Goal: Transaction & Acquisition: Complete application form

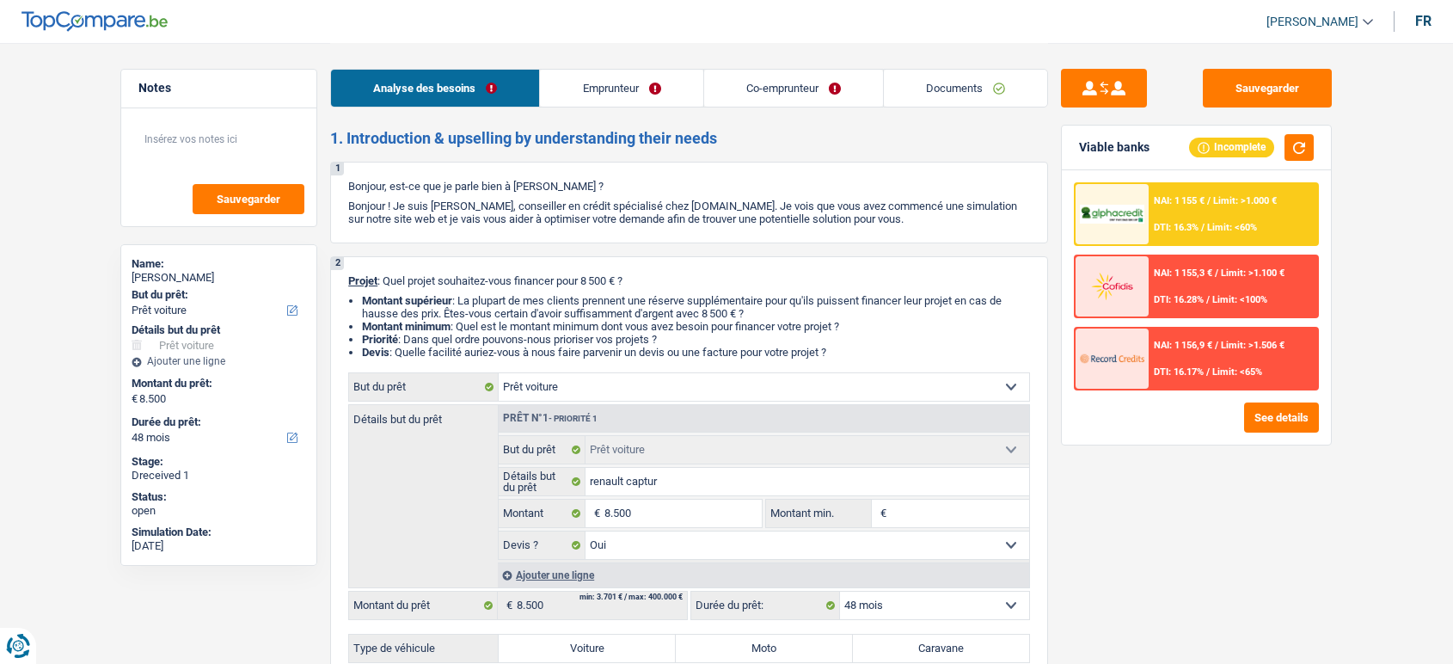
select select "car"
select select "48"
select select "car"
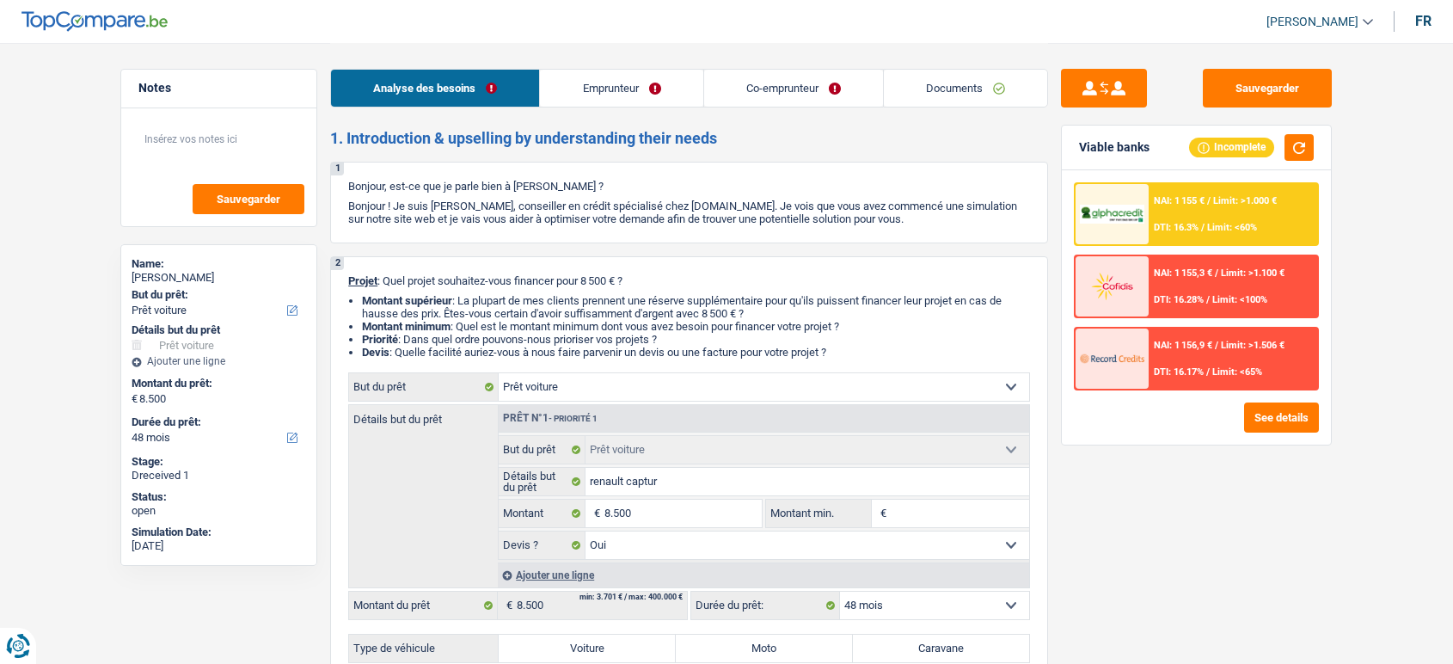
select select "yes"
select select "48"
select select "invalid"
select select "disabilityPension"
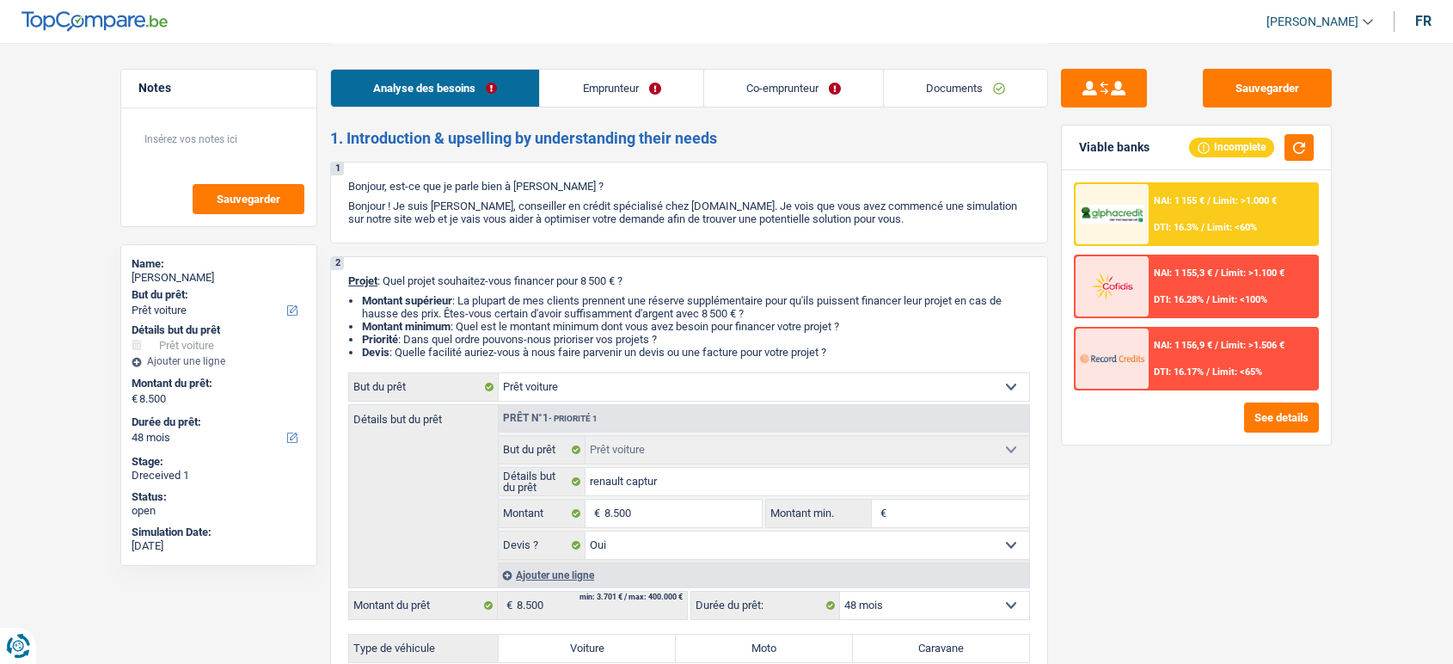
select select "disabilityPension"
select select "ownerWithoutMortgage"
select select "car"
select select "yes"
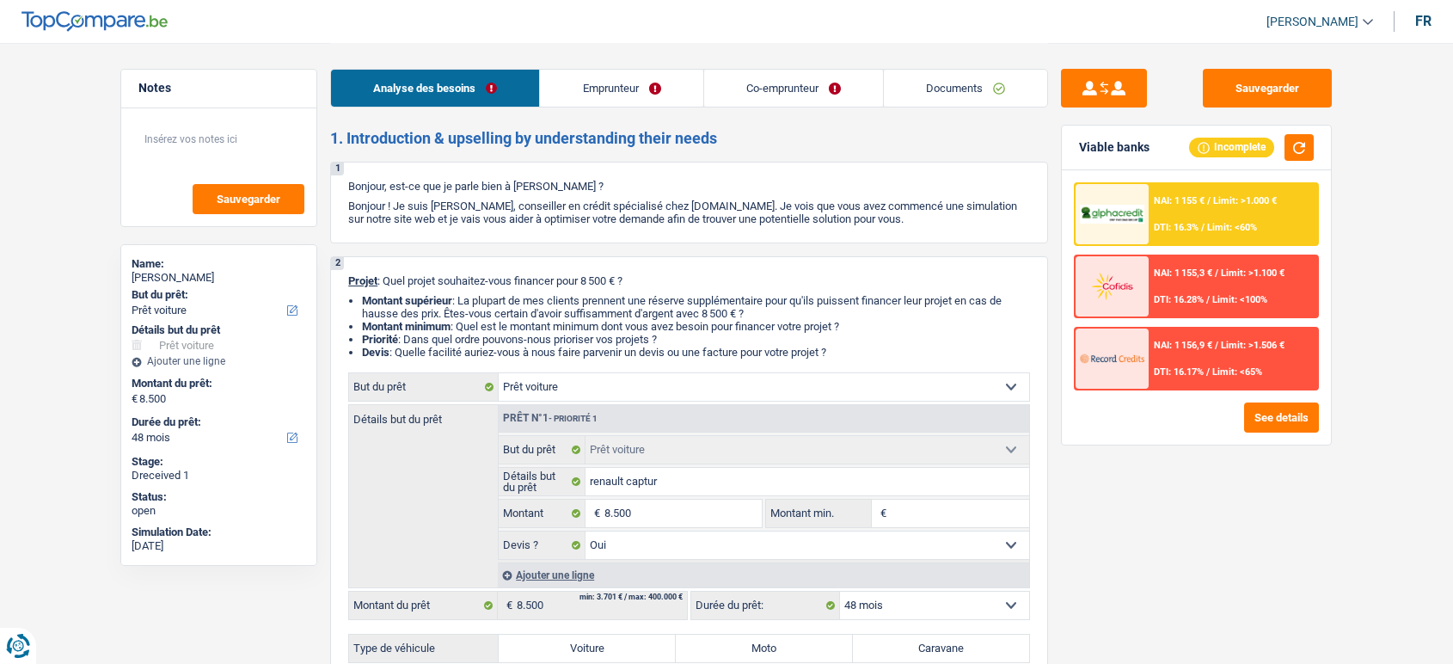
select select "48"
select select "32"
select select "single"
click at [806, 75] on div "Analyse des besoins Emprunteur Co-emprunteur Documents" at bounding box center [689, 79] width 718 height 73
click at [806, 75] on link "Co-emprunteur" at bounding box center [793, 88] width 179 height 37
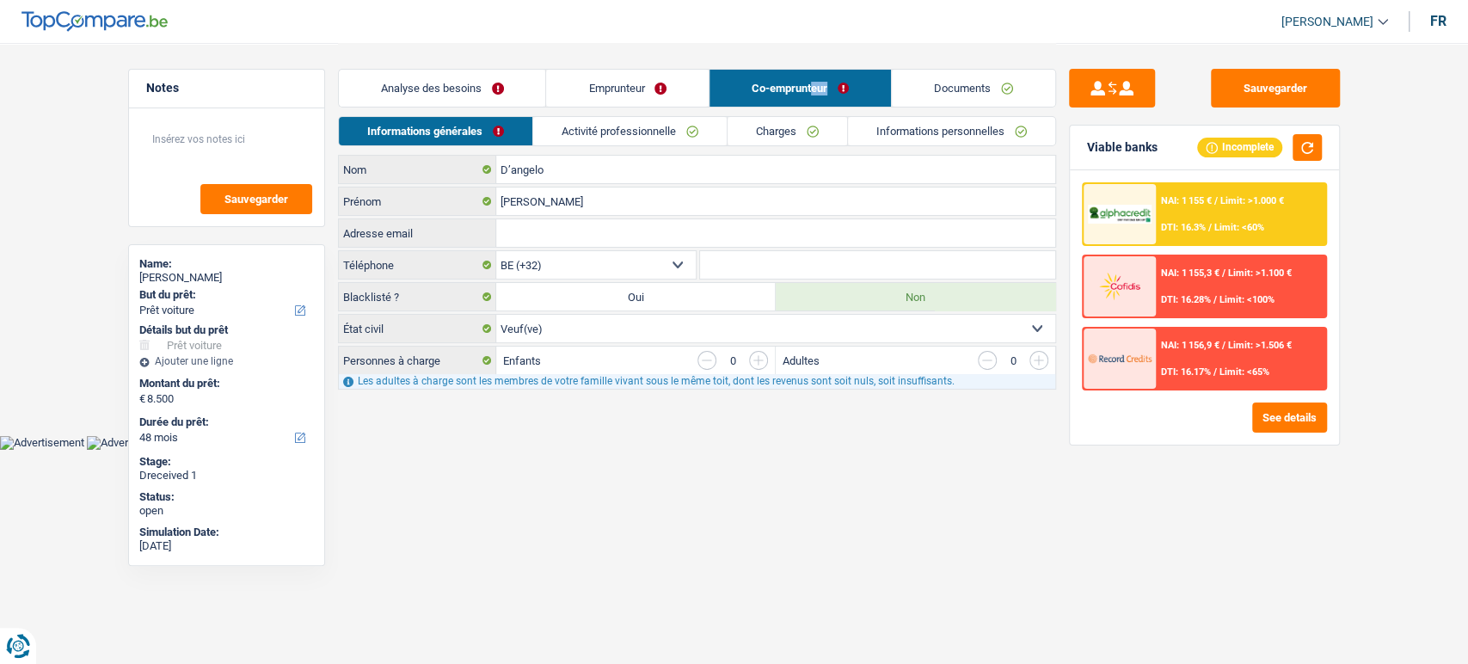
click at [652, 95] on link "Emprunteur" at bounding box center [627, 88] width 163 height 37
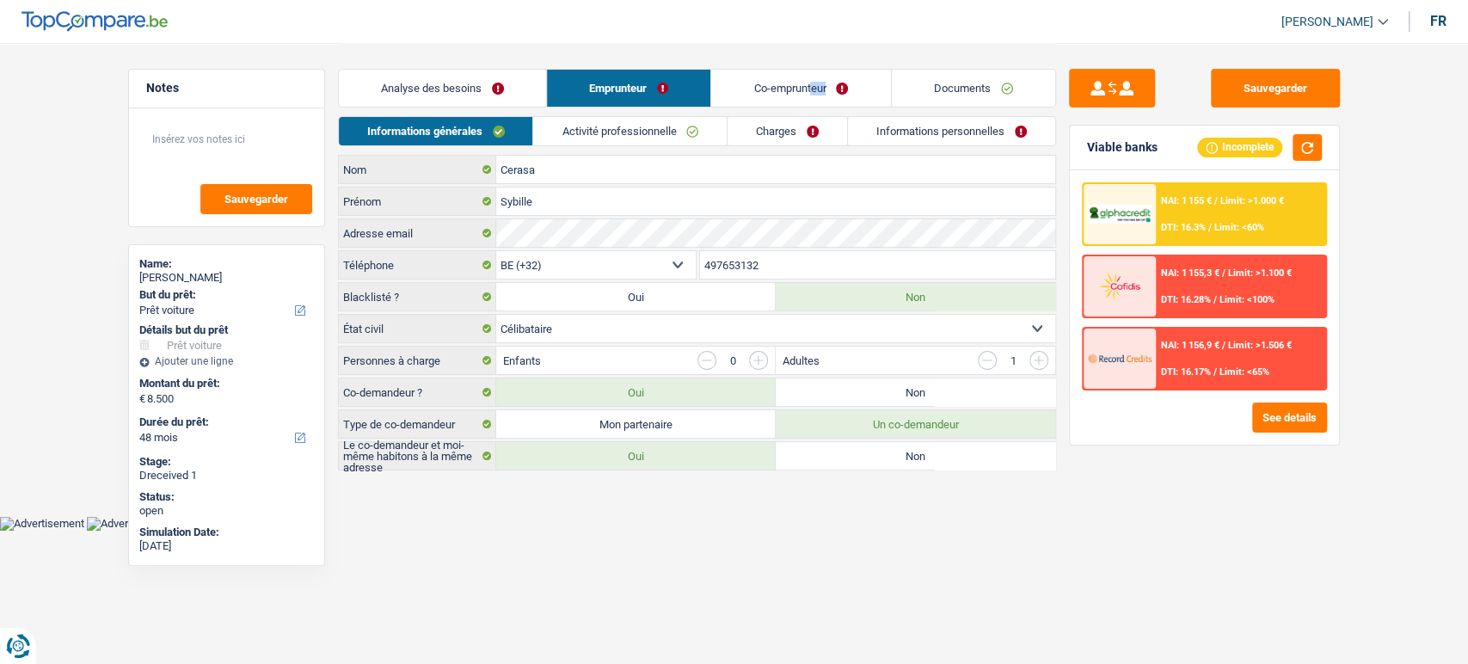
click at [780, 80] on link "Co-emprunteur" at bounding box center [800, 88] width 179 height 37
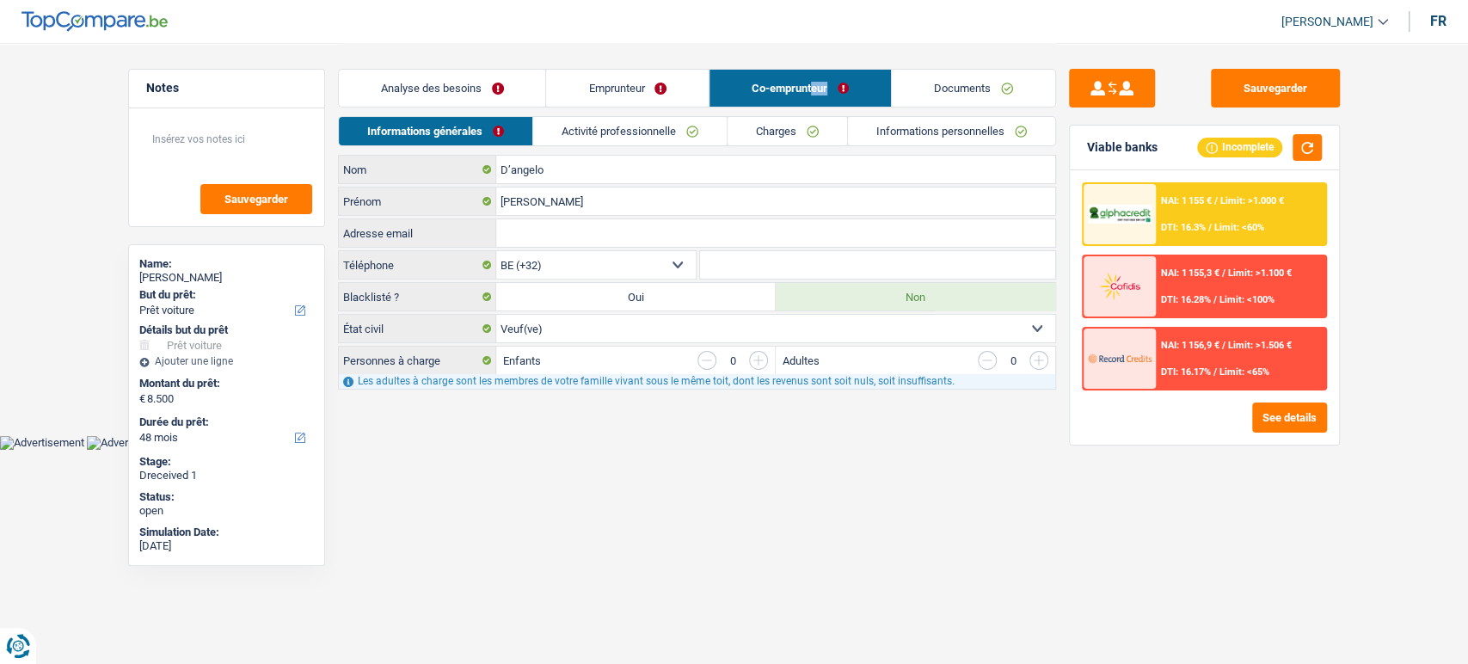
click at [603, 87] on link "Emprunteur" at bounding box center [627, 88] width 163 height 37
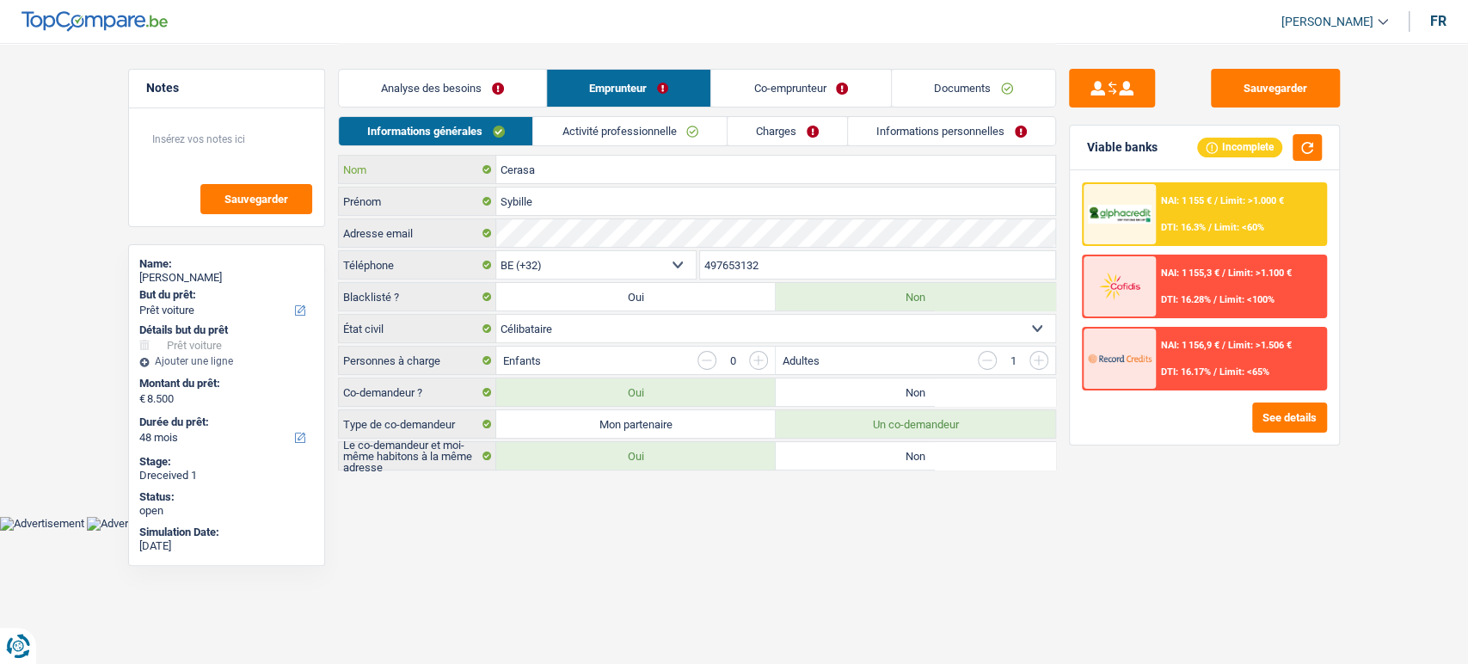
click at [536, 169] on input "Cerasa" at bounding box center [775, 170] width 559 height 28
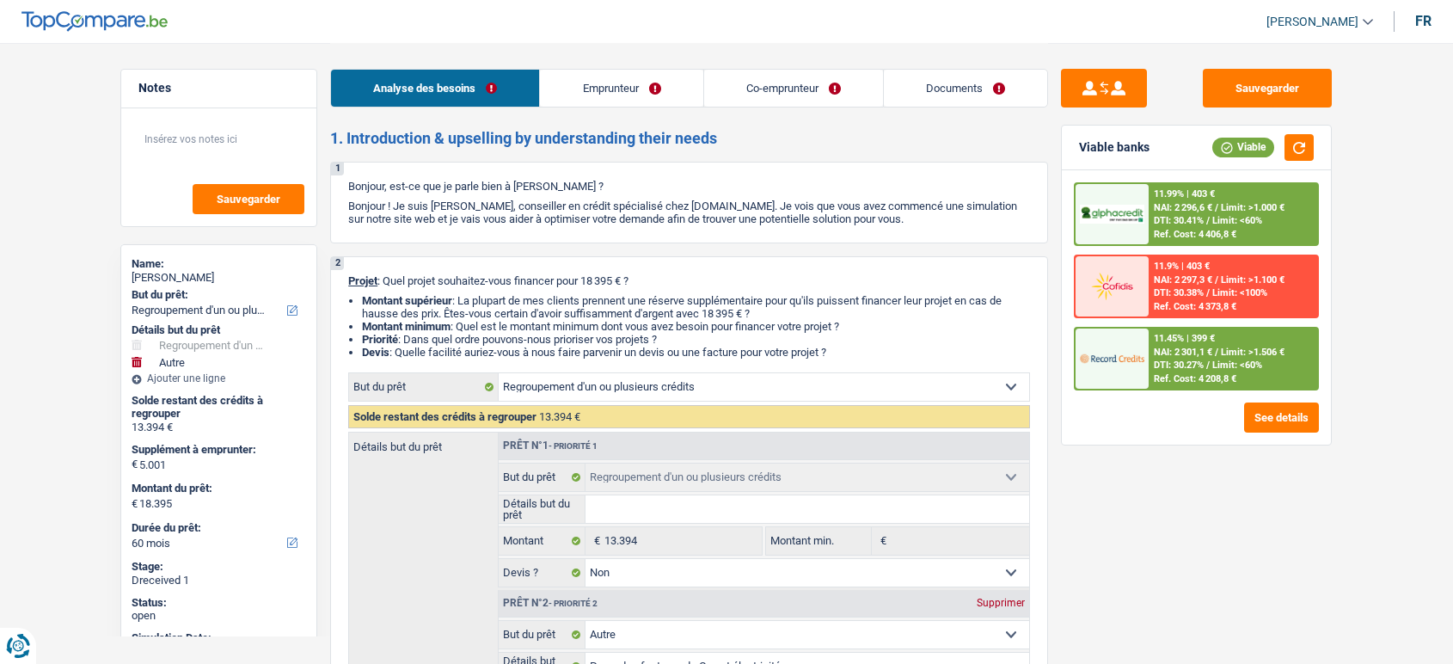
select select "refinancing"
select select "other"
select select "60"
select select "refinancing"
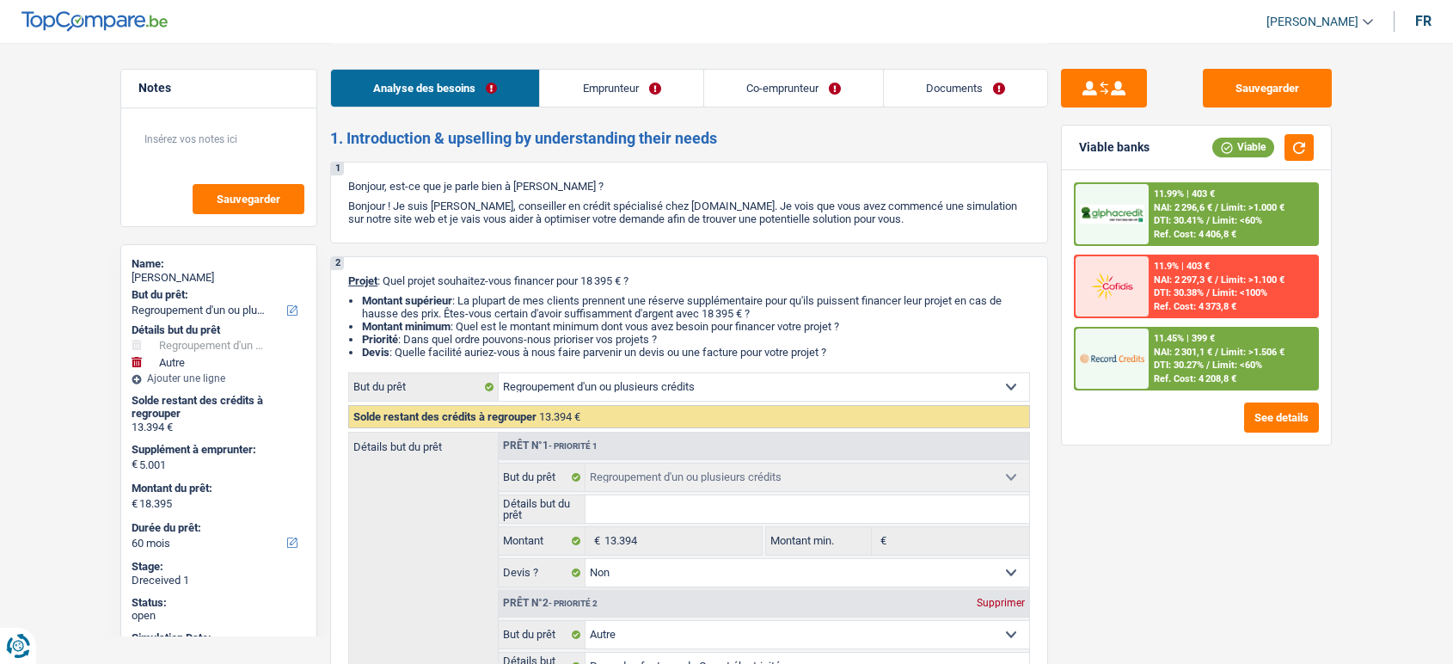
select select "refinancing"
select select "false"
select select "other"
select select "false"
select select "60"
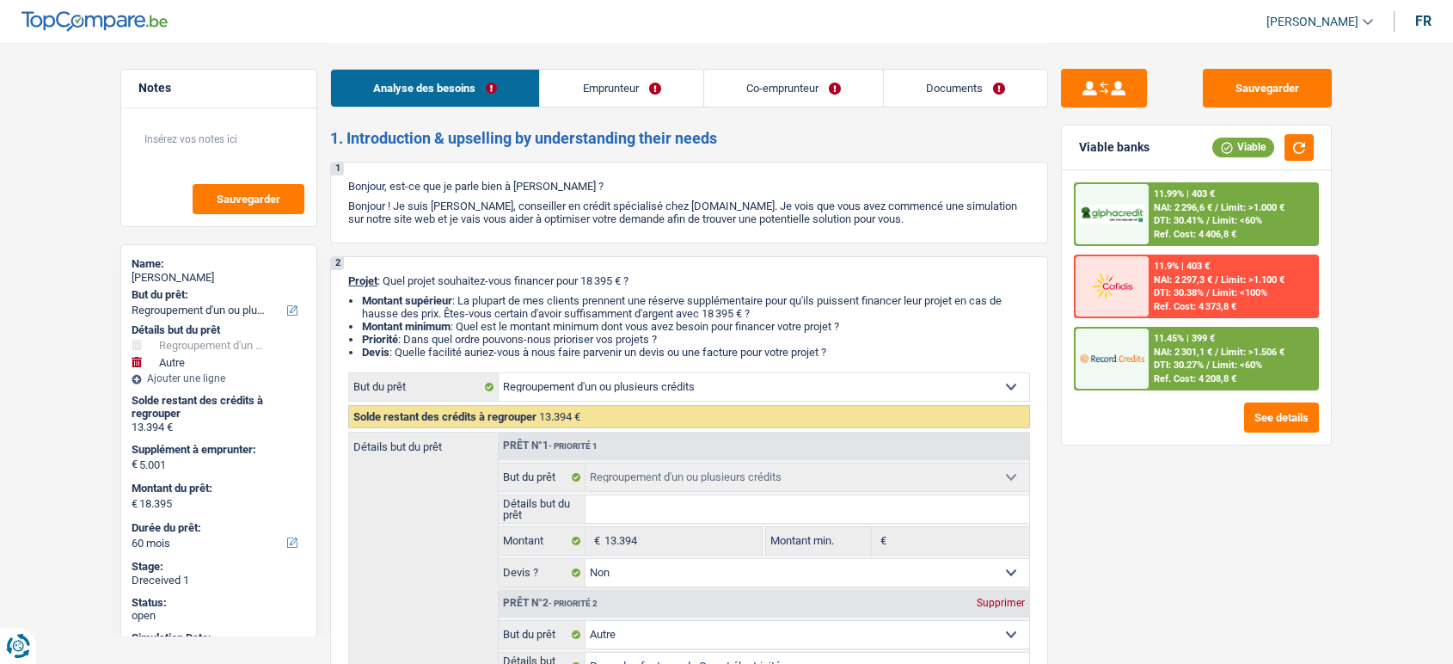
select select "unemployed"
select select "mutuality"
select select "unemployment"
select select "mutualityIndemnity"
select select "rents"
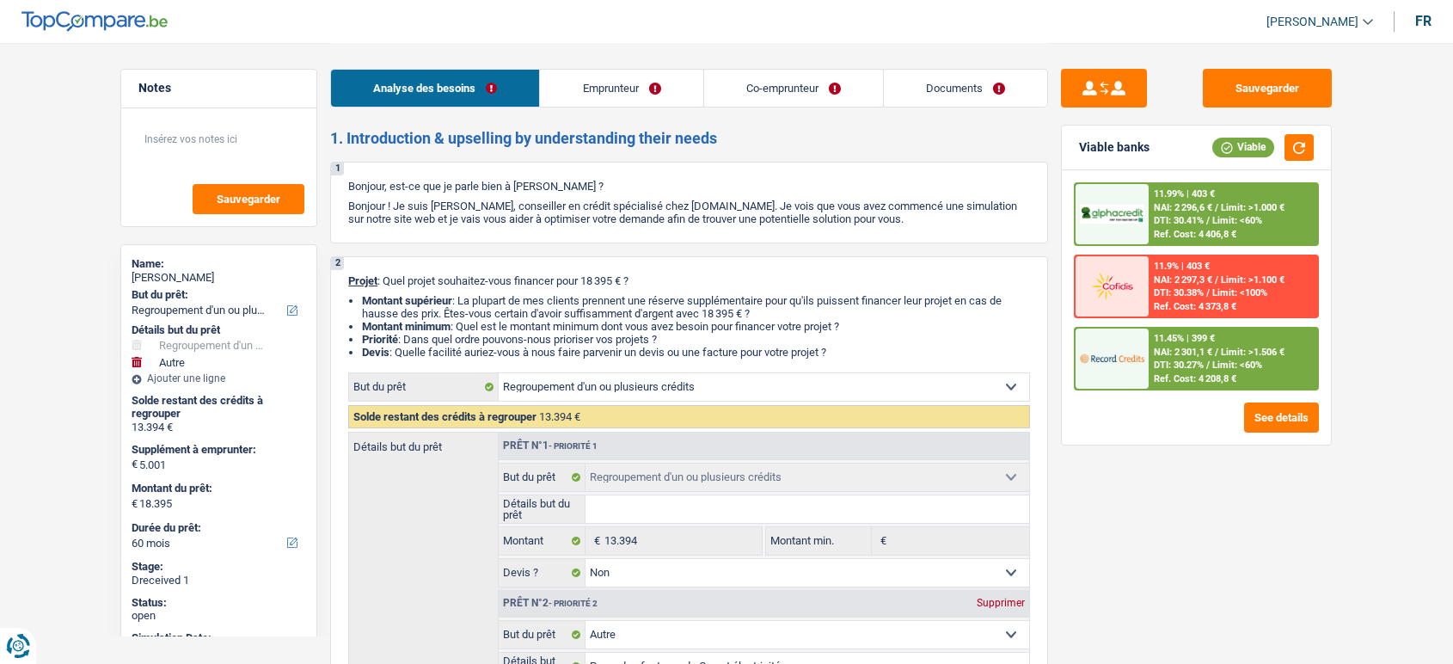
select select "carLoan"
select select "84"
select select "personalLoan"
select select "familyEvent"
select select "36"
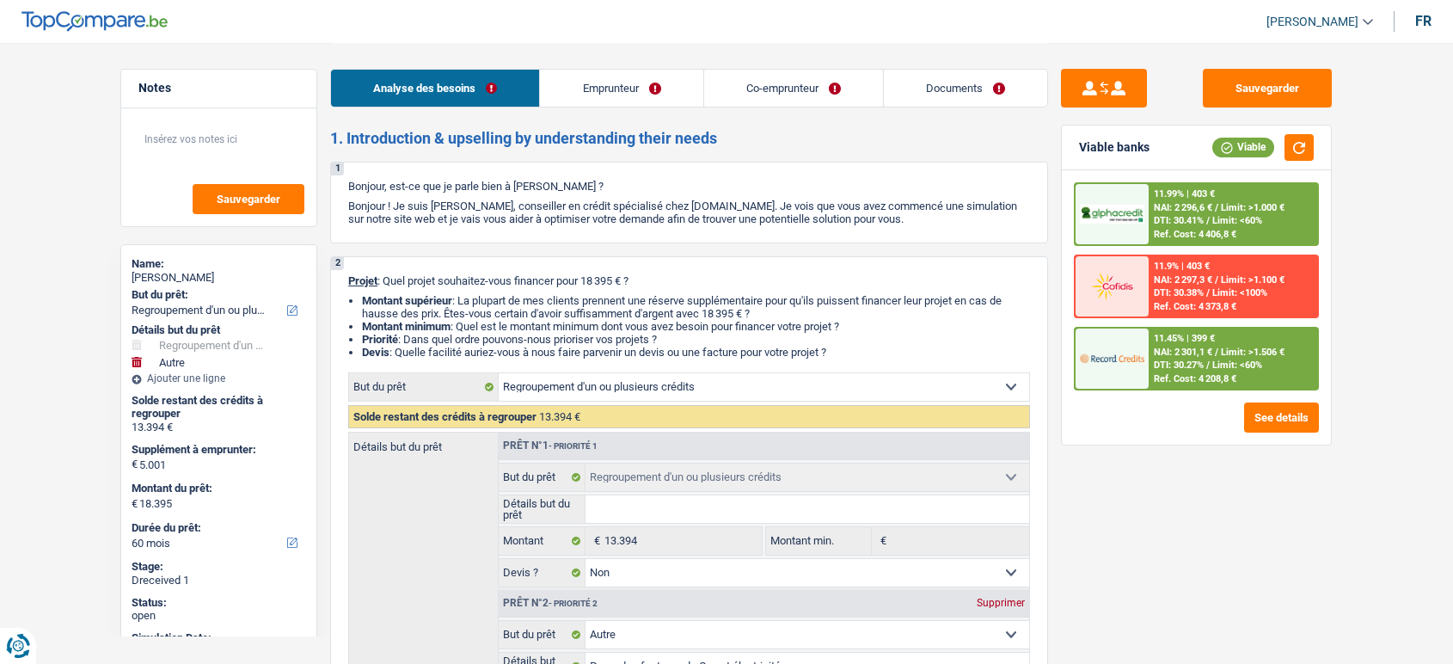
select select "refinancing"
select select "false"
select select "other"
select select "false"
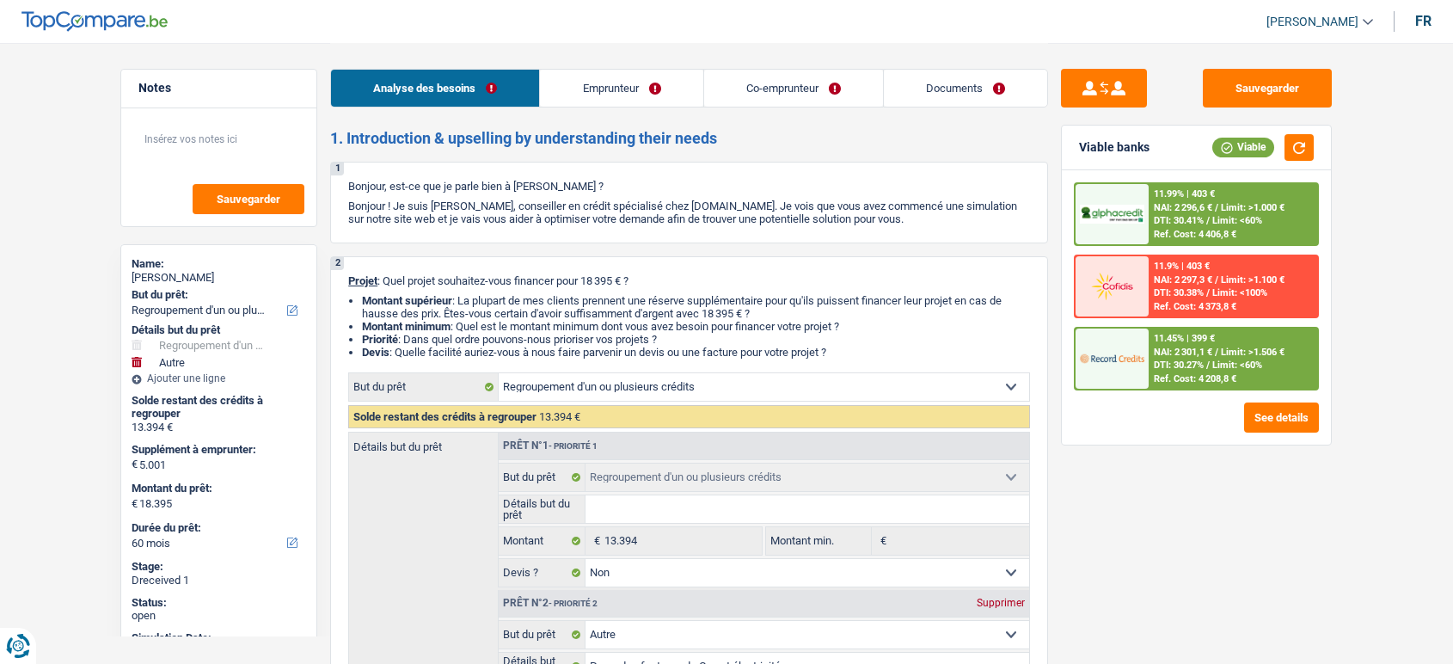
select select "60"
click at [955, 90] on link "Documents" at bounding box center [965, 88] width 163 height 37
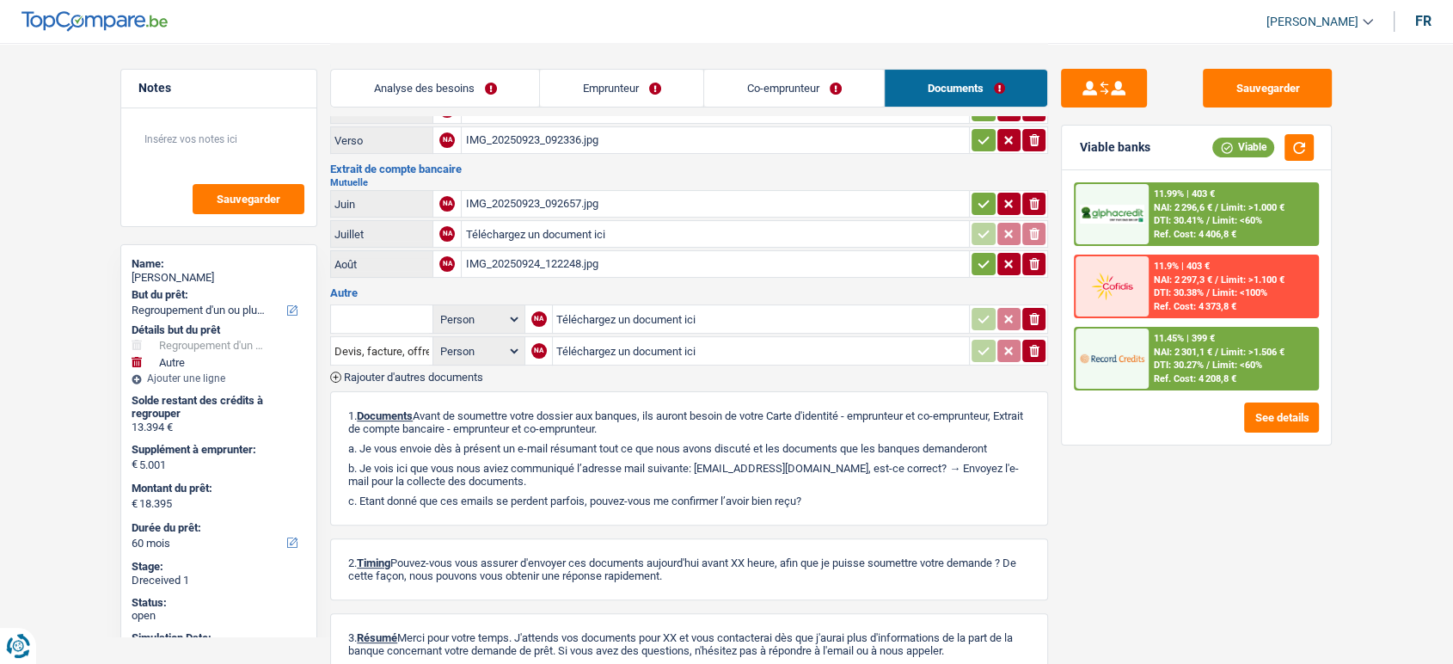
scroll to position [307, 0]
click at [439, 371] on span "Rajouter d'autres documents" at bounding box center [413, 376] width 139 height 11
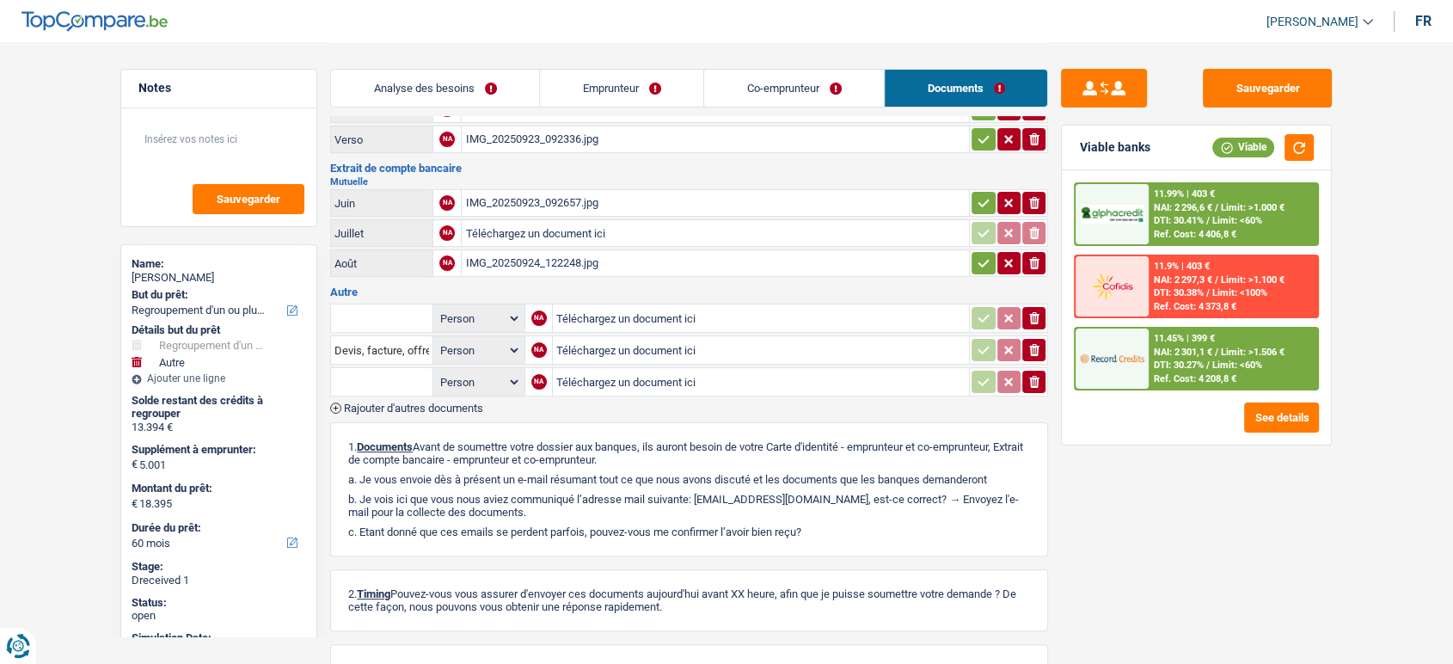
click at [447, 402] on span "Rajouter d'autres documents" at bounding box center [413, 407] width 139 height 11
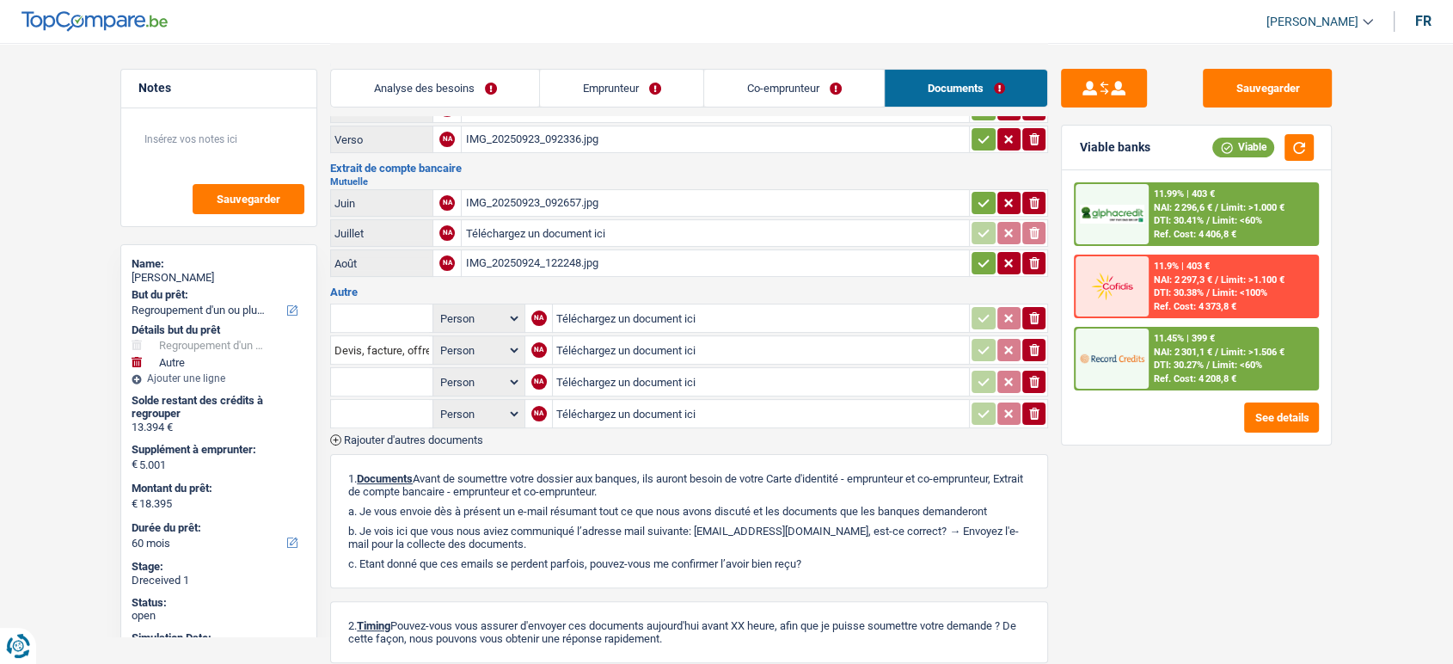
click at [452, 434] on span "Rajouter d'autres documents" at bounding box center [413, 439] width 139 height 11
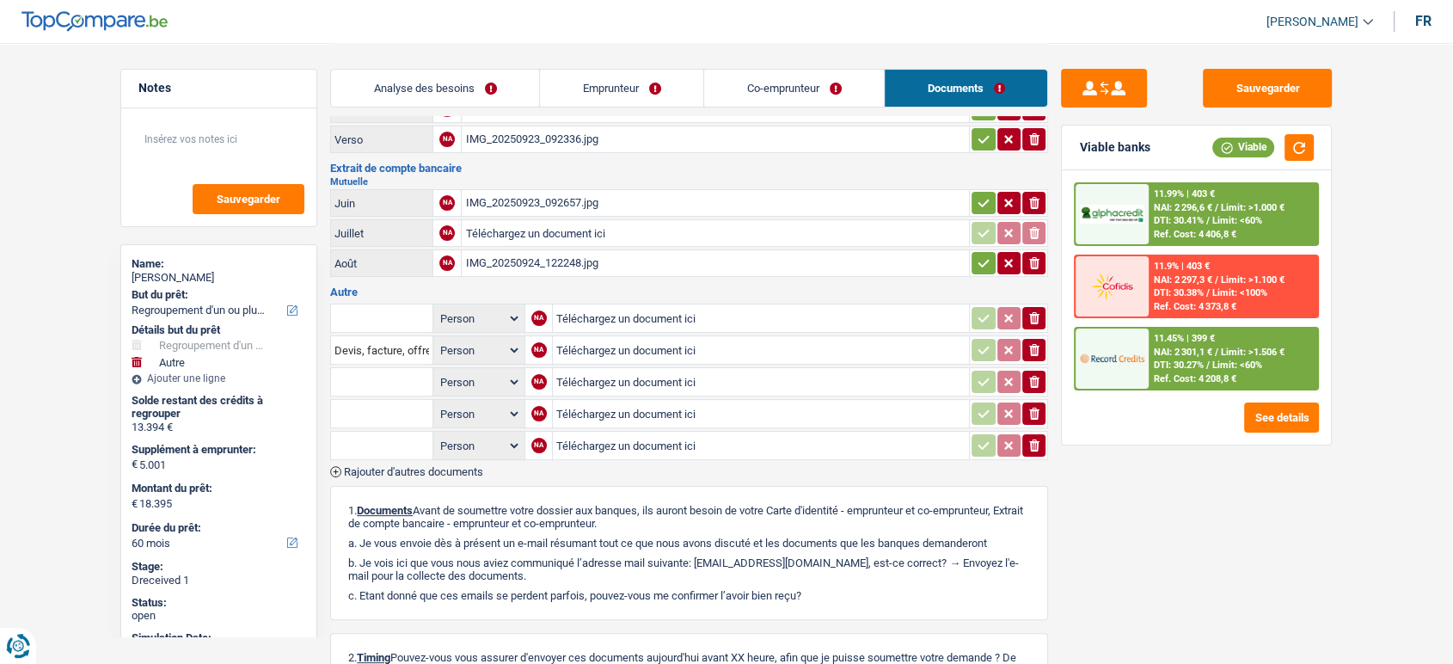
click at [452, 466] on span "Rajouter d'autres documents" at bounding box center [413, 471] width 139 height 11
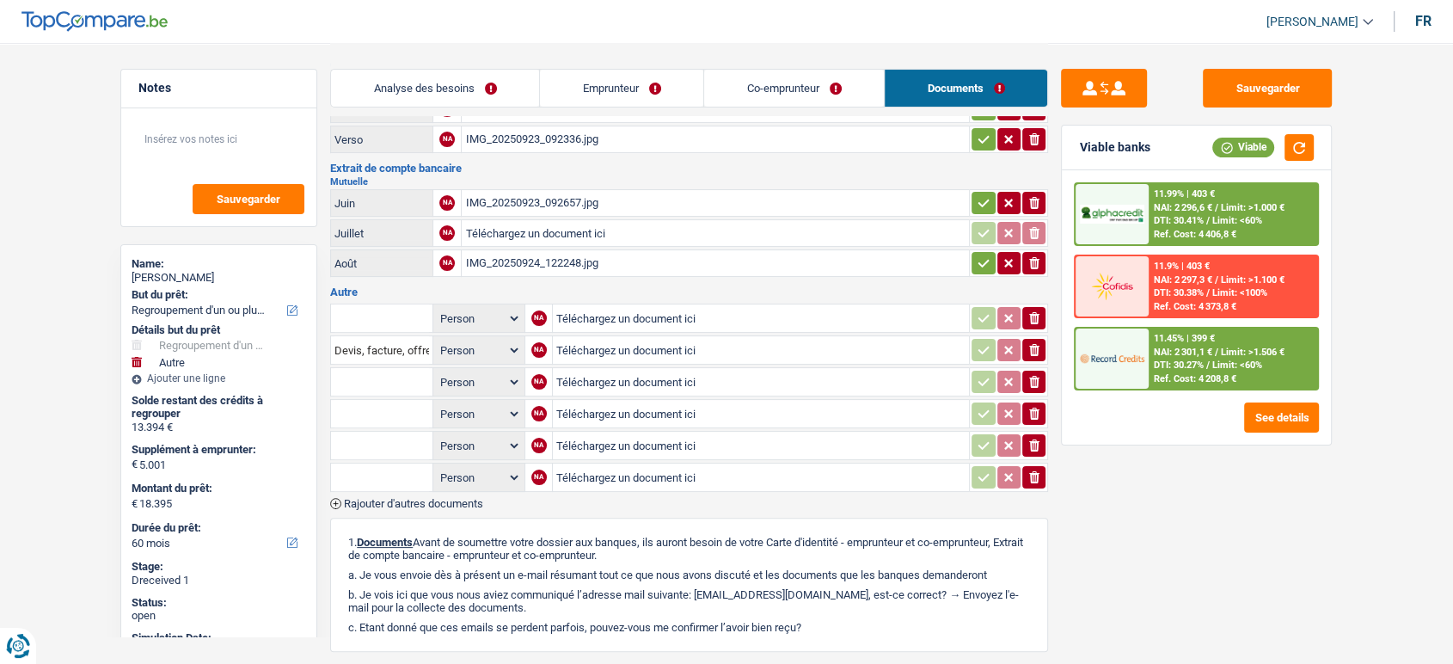
click at [452, 484] on table "Person Emprunteur Co-emprunteur NA Téléchargez un document ici ionicons-v5-e De…" at bounding box center [689, 398] width 718 height 194
click at [458, 500] on span "Rajouter d'autres documents" at bounding box center [413, 503] width 139 height 11
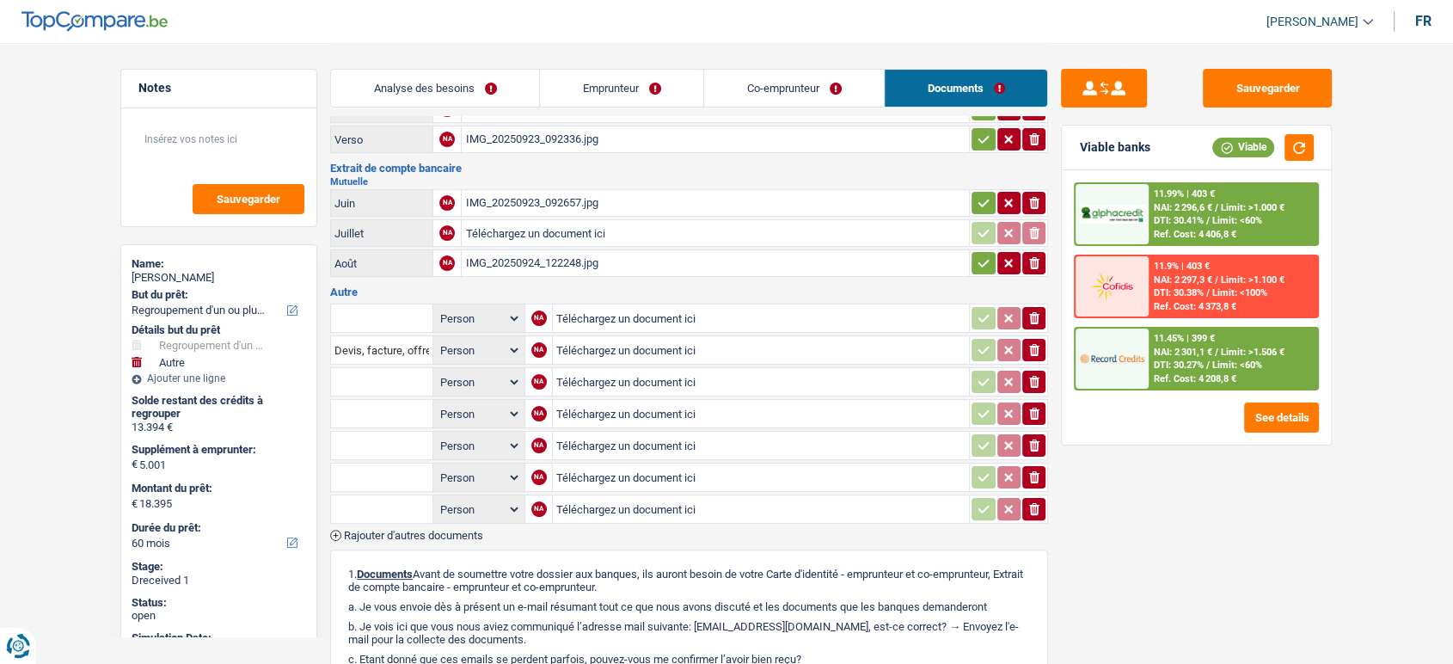
click at [458, 530] on span "Rajouter d'autres documents" at bounding box center [413, 535] width 139 height 11
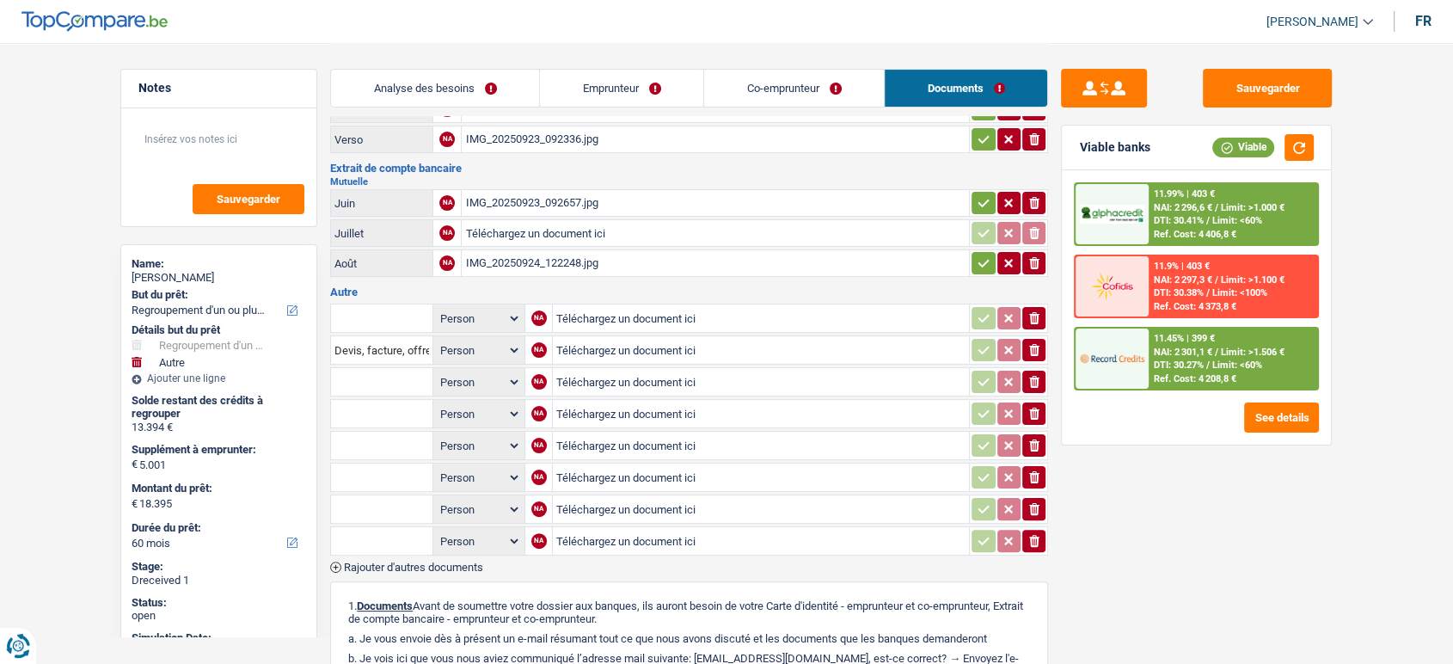
click at [611, 95] on link "Emprunteur" at bounding box center [621, 88] width 163 height 37
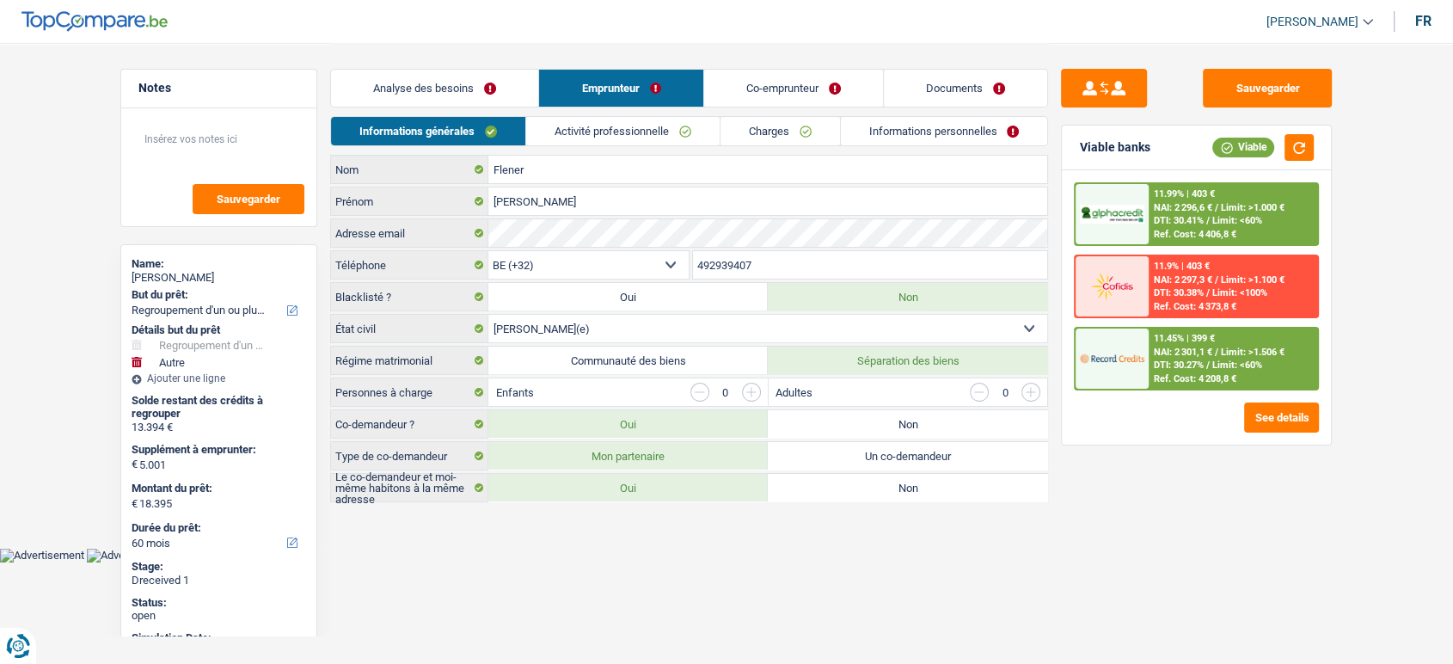
scroll to position [0, 0]
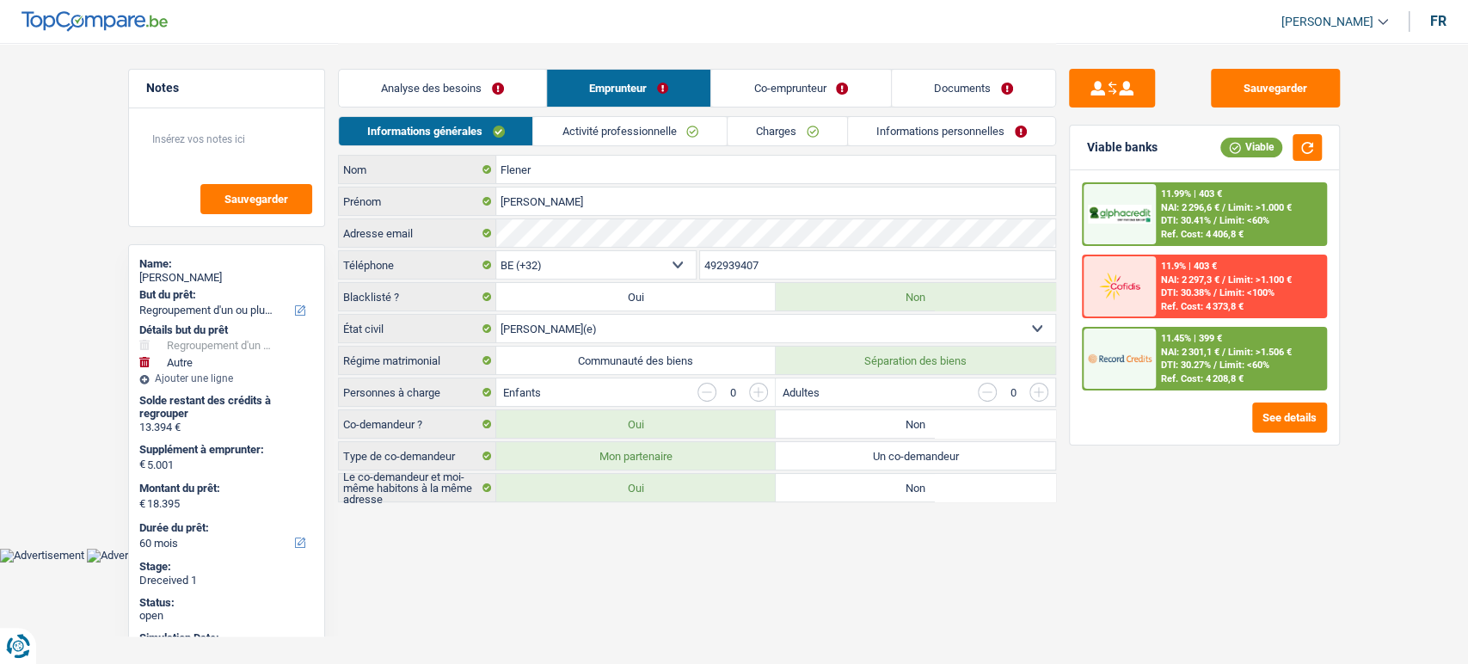
click at [618, 122] on link "Activité professionnelle" at bounding box center [630, 131] width 194 height 28
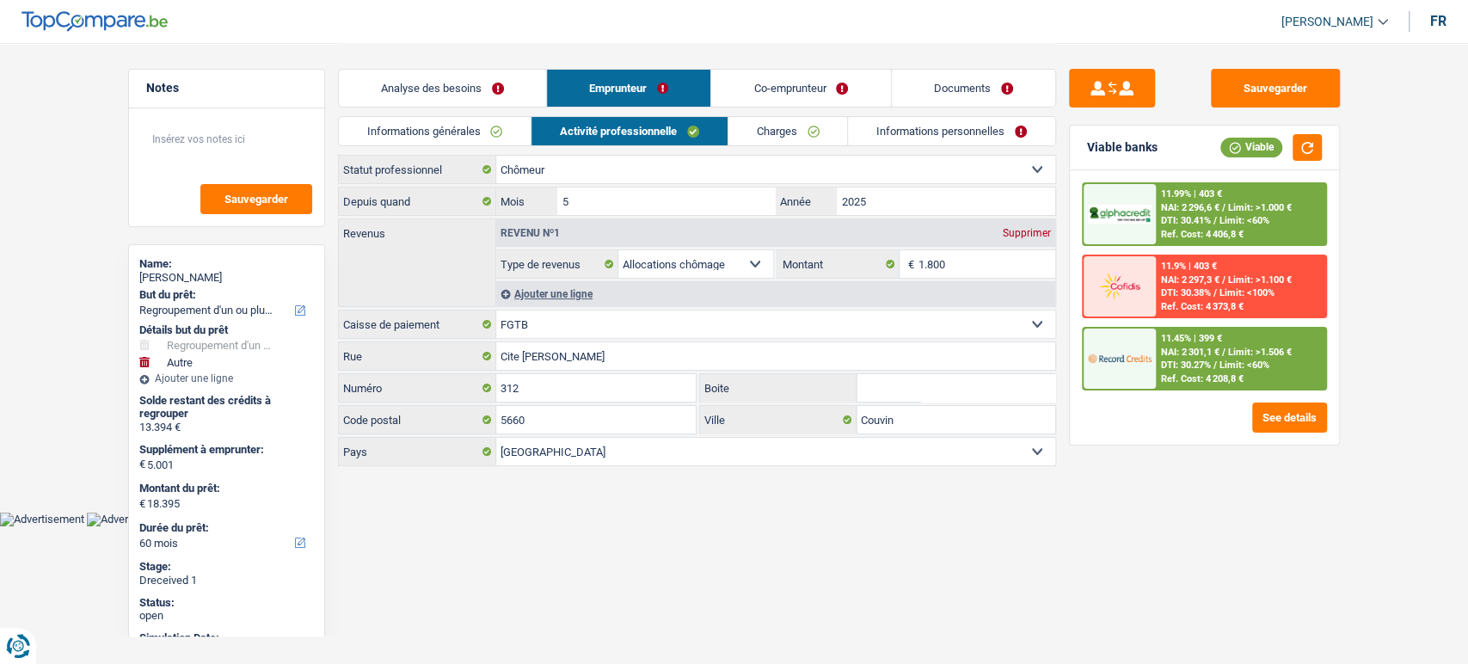
click at [799, 83] on link "Co-emprunteur" at bounding box center [800, 88] width 179 height 37
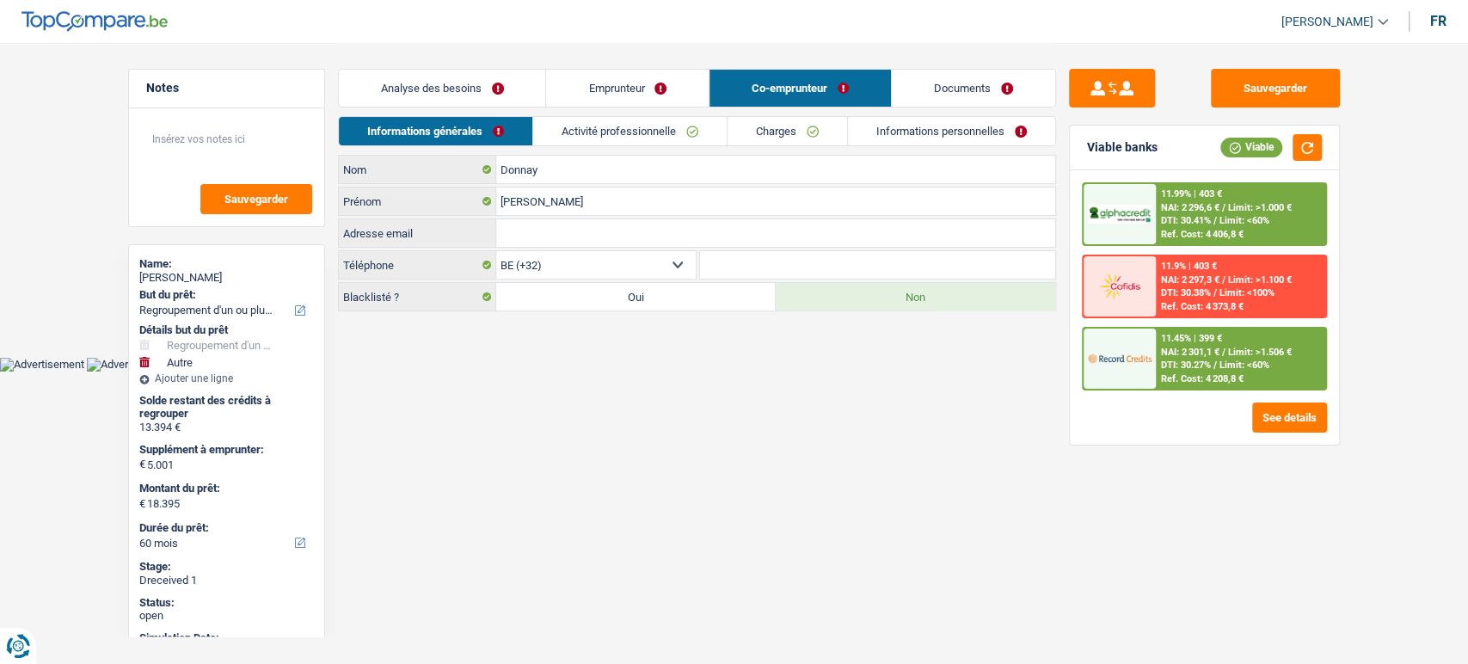
click at [654, 126] on link "Activité professionnelle" at bounding box center [630, 131] width 194 height 28
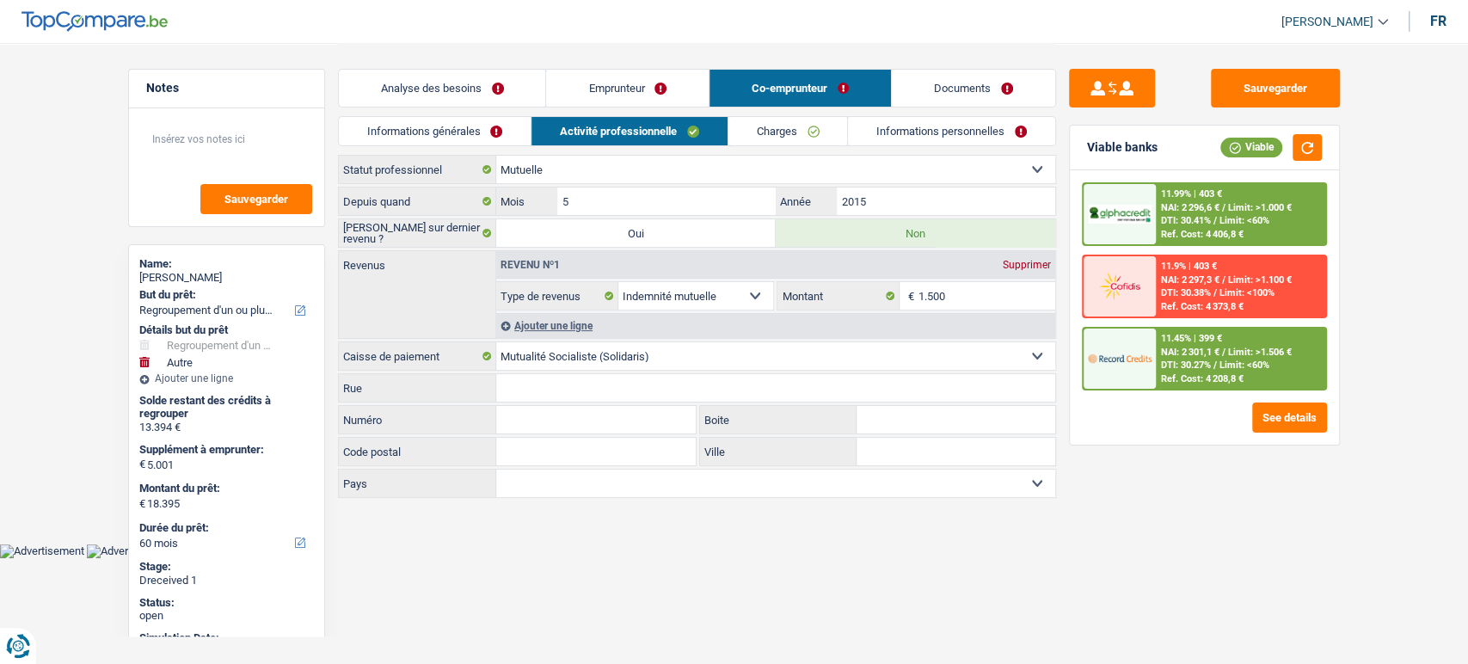
click at [1013, 95] on link "Documents" at bounding box center [973, 88] width 163 height 37
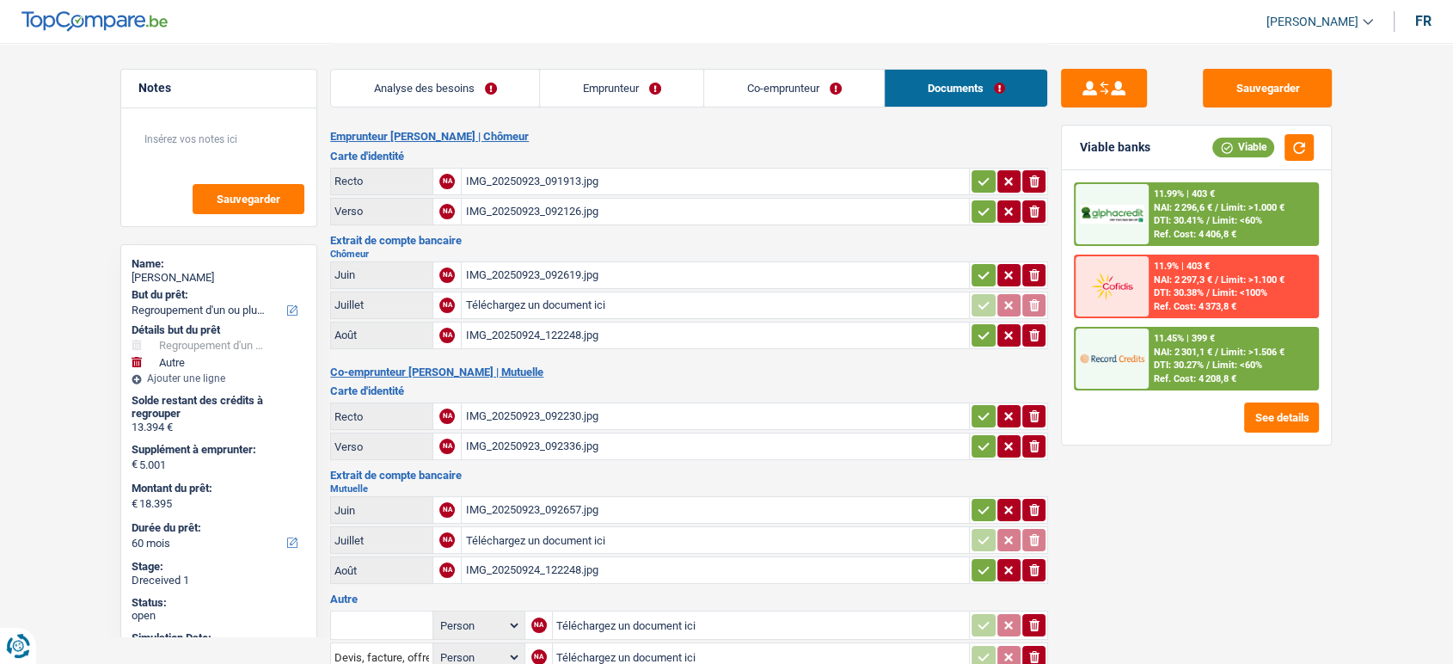
click at [609, 280] on div "IMG_20250923_092619.jpg" at bounding box center [715, 275] width 501 height 26
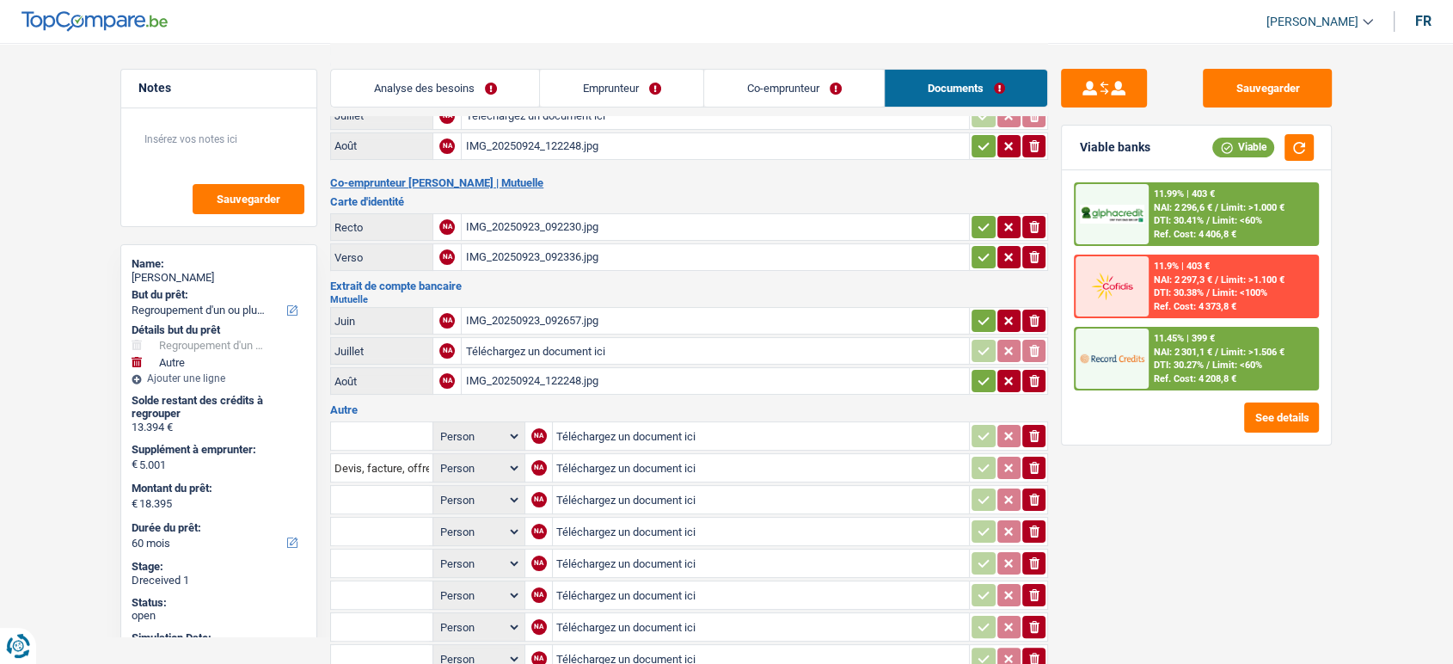
scroll to position [190, 0]
click at [461, 490] on select "Person Emprunteur Co-emprunteur" at bounding box center [479, 500] width 84 height 22
click at [394, 487] on input "text" at bounding box center [382, 499] width 95 height 28
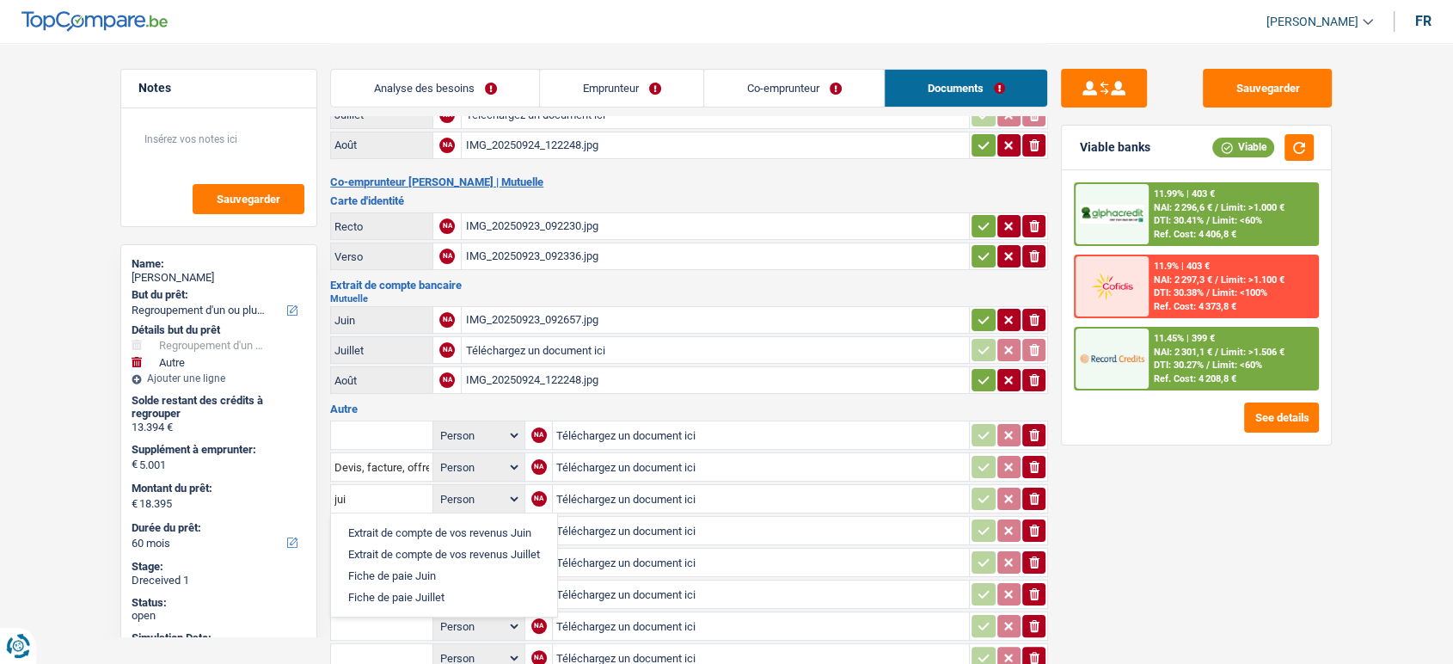
click at [408, 587] on li "Fiche de paie Juillet" at bounding box center [444, 598] width 209 height 22
type input "Fiche de paie Juillet"
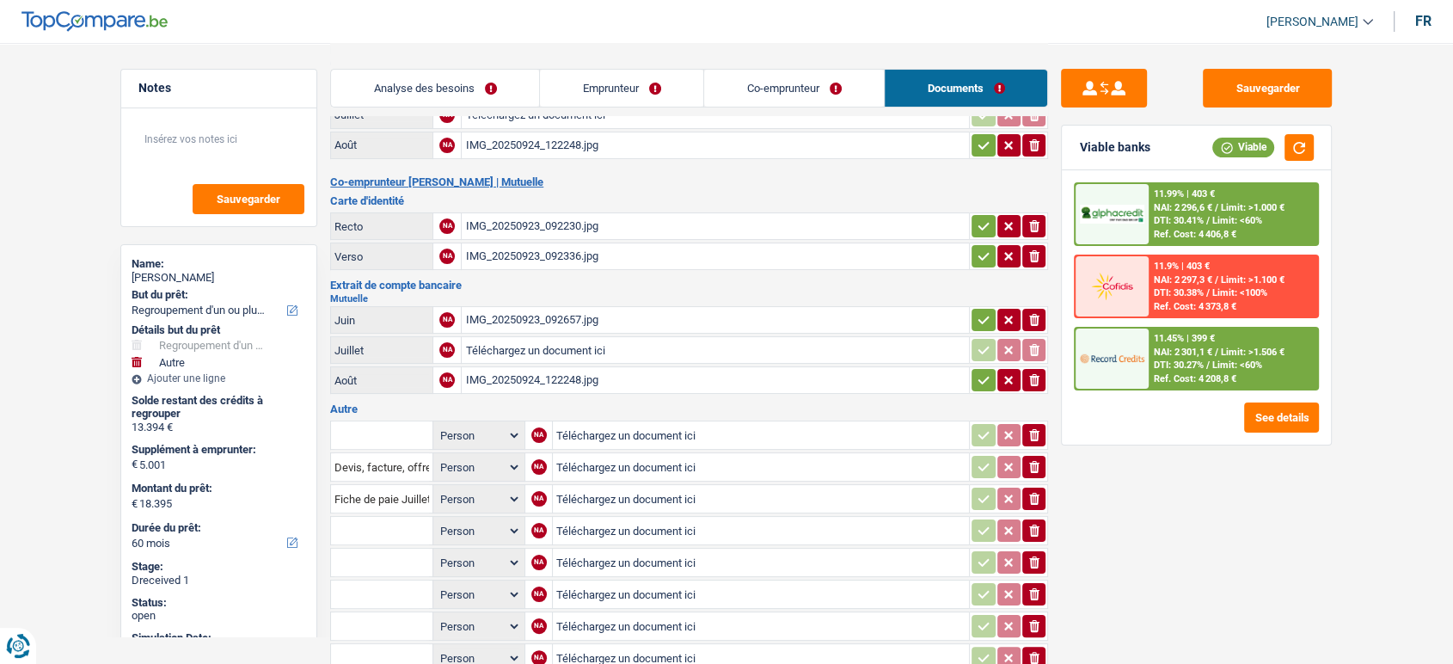
click at [681, 488] on input "Téléchargez un document ici" at bounding box center [760, 499] width 409 height 26
type input "C:\fakepath\IMG_20250925_124424.jpg"
click at [395, 527] on input "text" at bounding box center [382, 531] width 95 height 28
click at [419, 560] on li "Extrait de compte de vos revenus Juillet" at bounding box center [444, 565] width 209 height 22
type input "Extrait de compte de vos revenus Juillet"
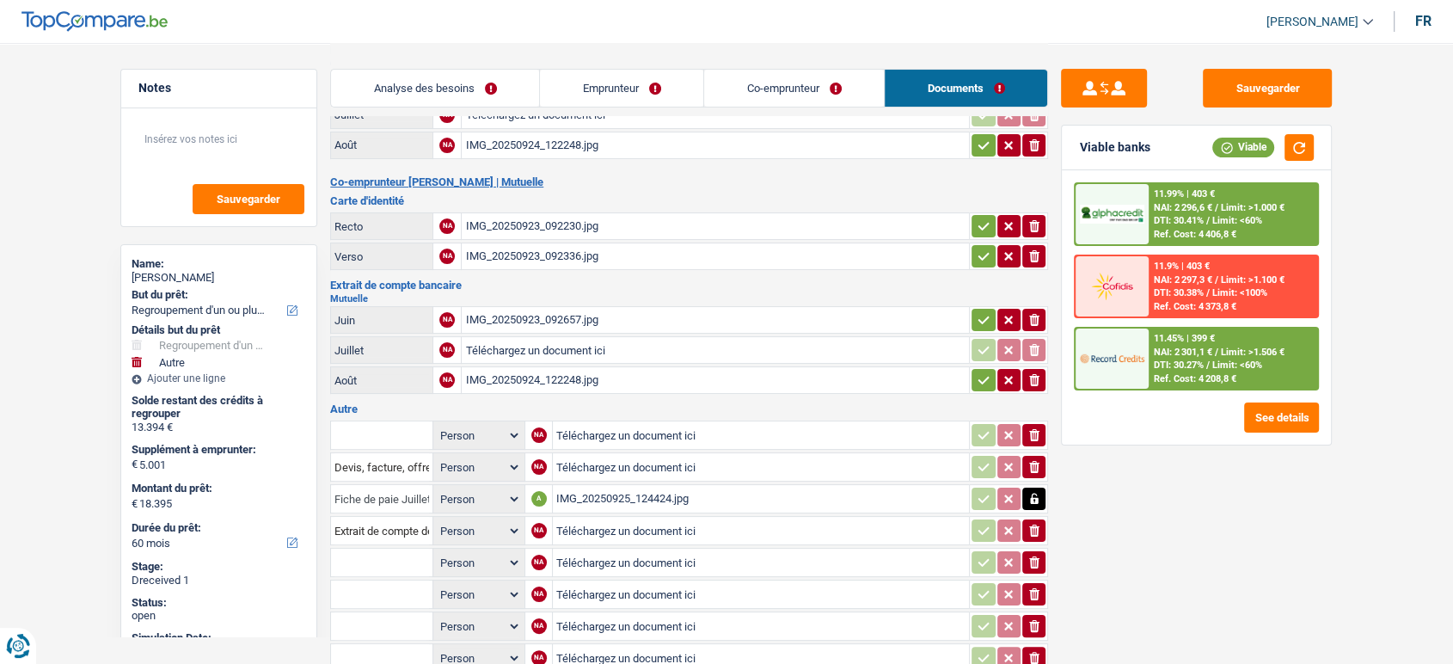
click at [370, 497] on input "Fiche de paie Juillet" at bounding box center [382, 499] width 95 height 28
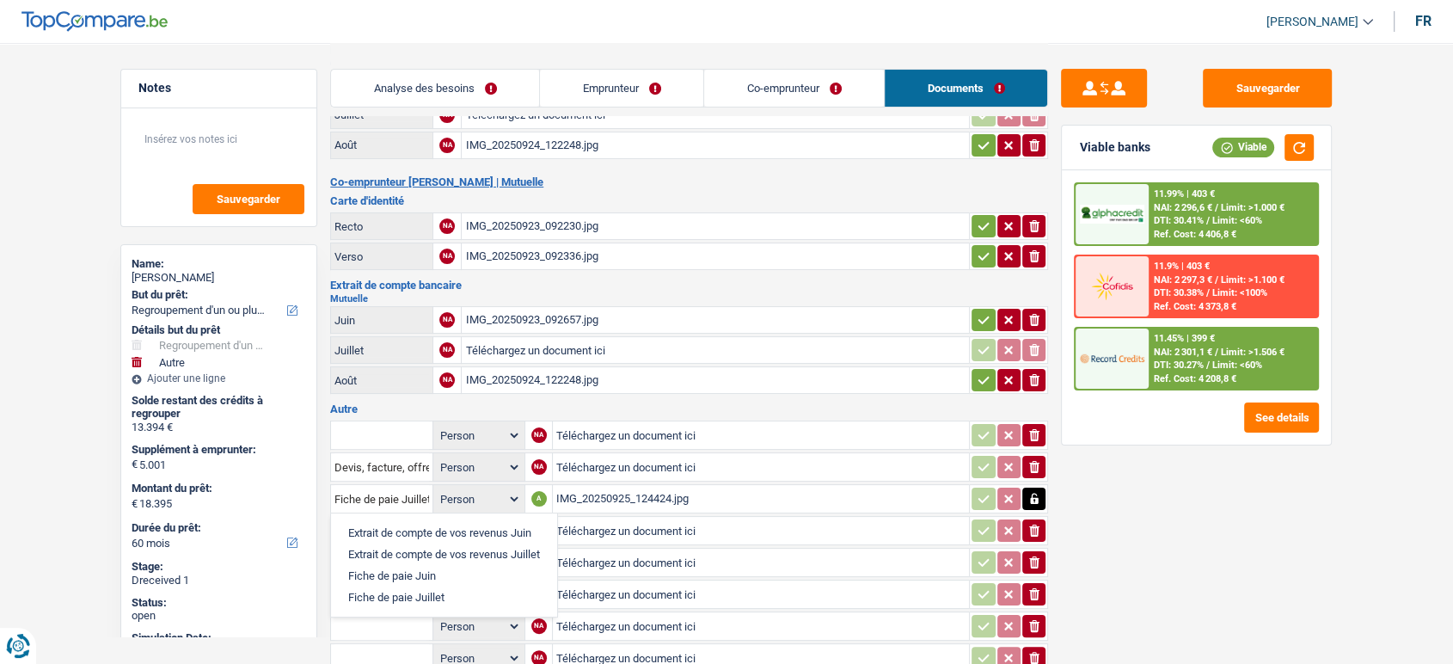
click at [468, 544] on li "Extrait de compte de vos revenus Juillet" at bounding box center [444, 555] width 209 height 22
type input "Extrait de compte de vos revenus Juillet"
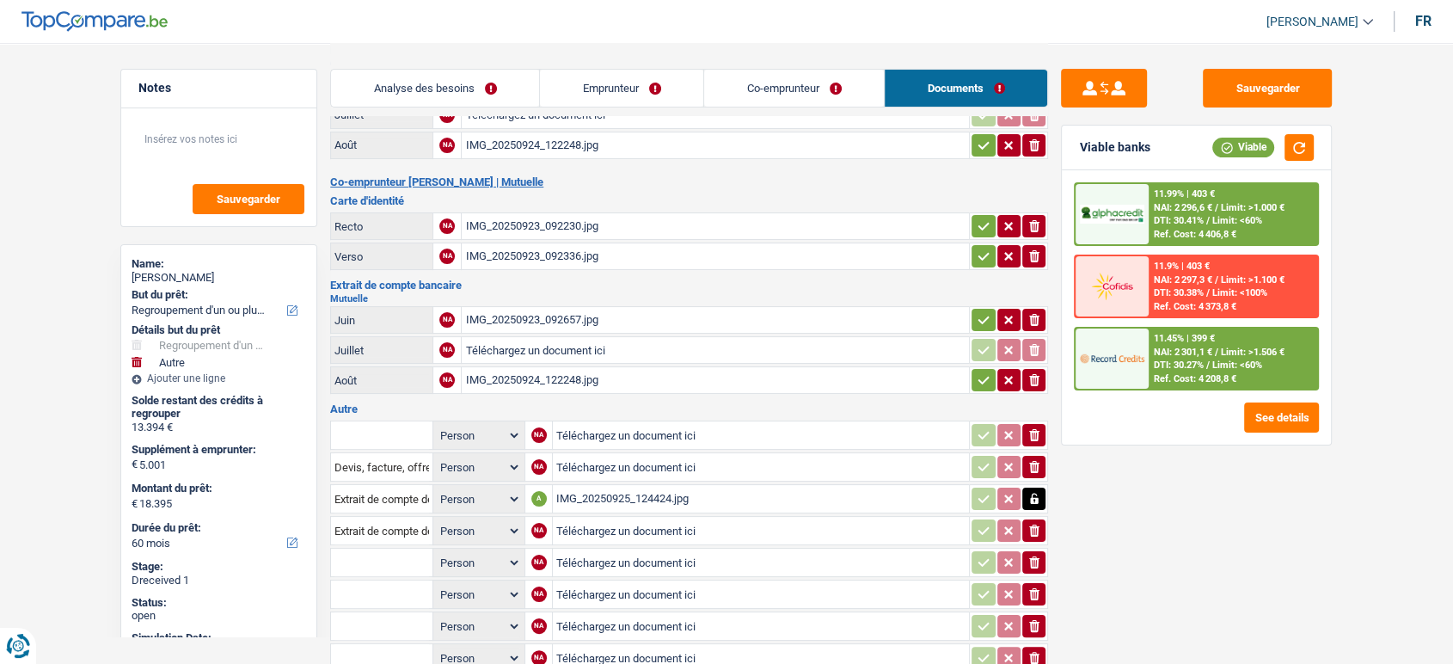
click at [660, 523] on input "Téléchargez un document ici" at bounding box center [760, 531] width 409 height 26
type input "C:\fakepath\IMG_20250925_102411.jpg"
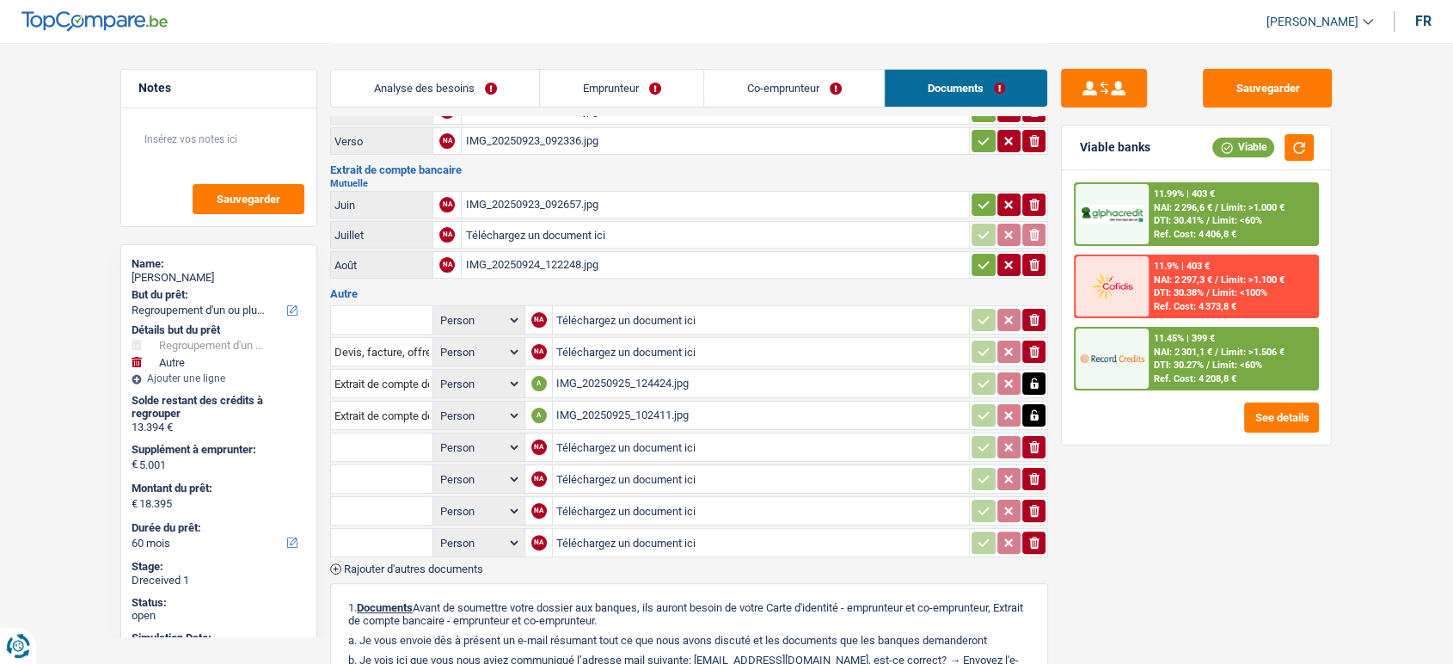
scroll to position [308, 0]
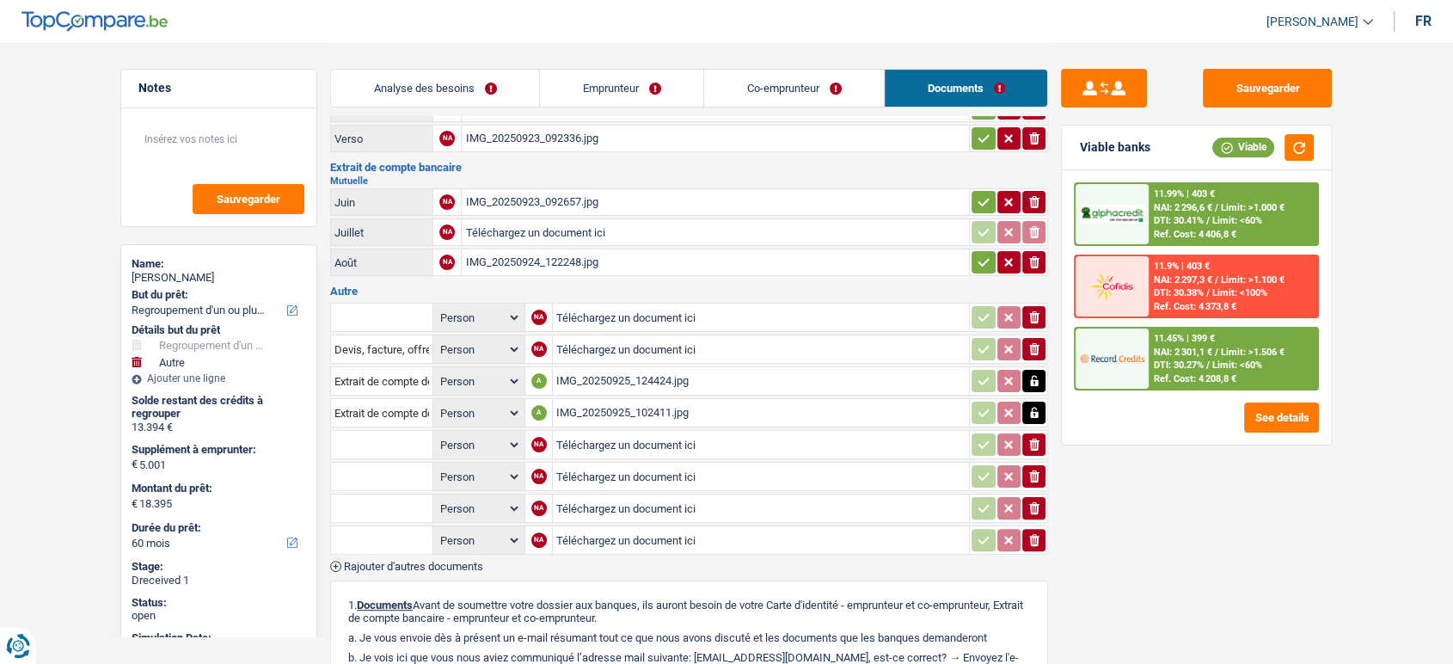
click at [420, 438] on input "text" at bounding box center [382, 445] width 95 height 28
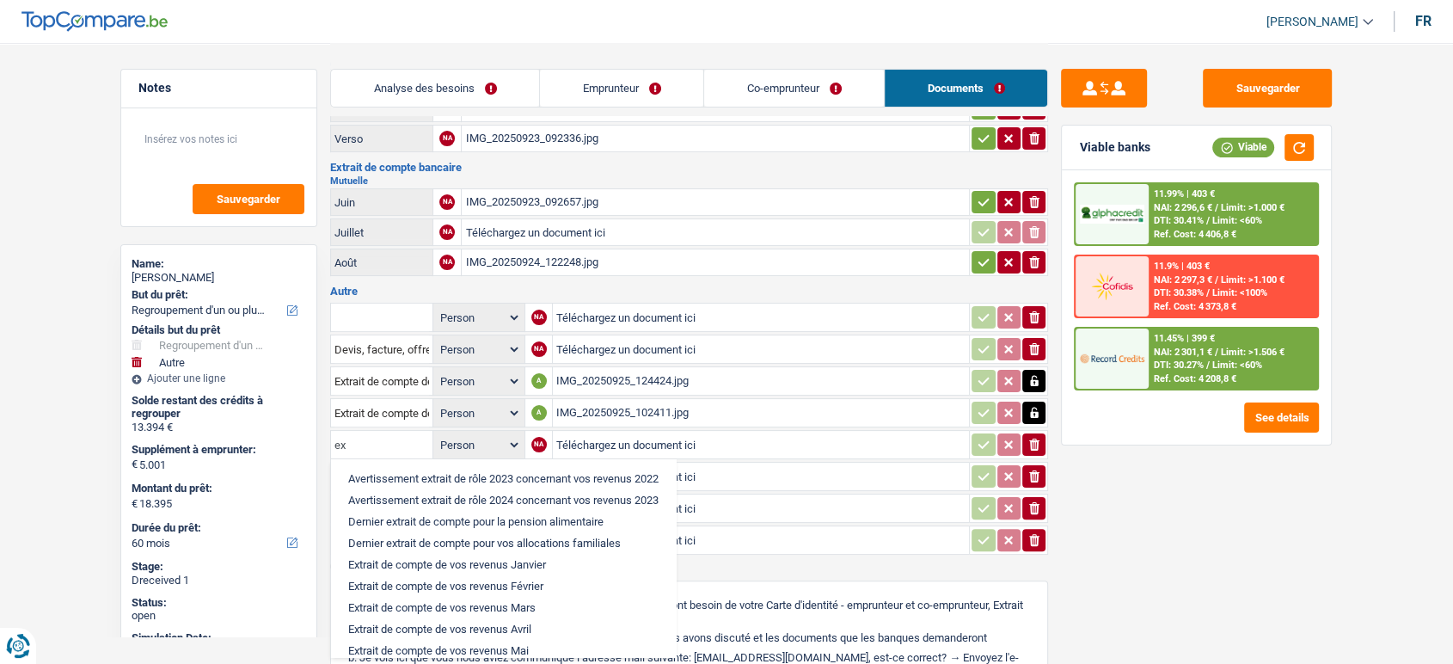
type input "e"
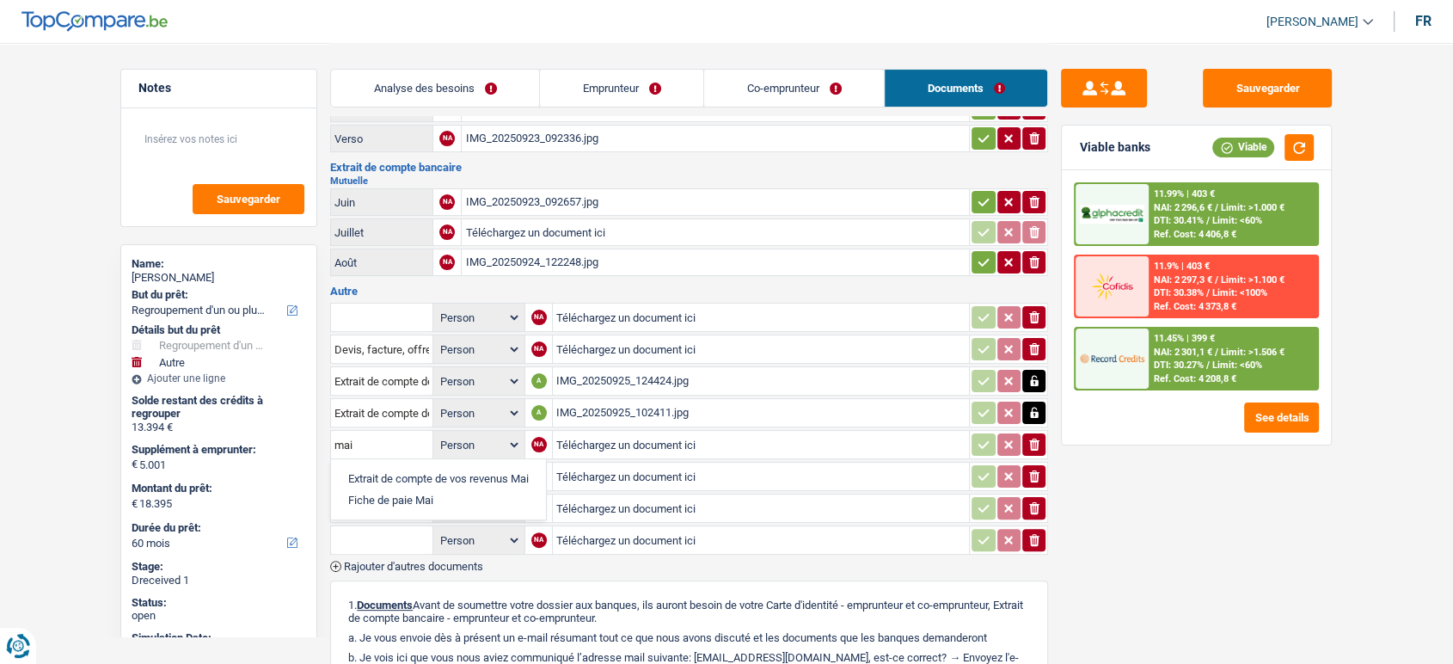
click at [443, 475] on li "Extrait de compte de vos revenus Mai" at bounding box center [439, 479] width 198 height 22
type input "Extrait de compte de vos revenus Mai"
click at [582, 444] on input "Téléchargez un document ici" at bounding box center [760, 445] width 409 height 26
type input "C:\fakepath\IMG_20250925_102714.jpg"
click at [405, 467] on input "text" at bounding box center [382, 477] width 95 height 28
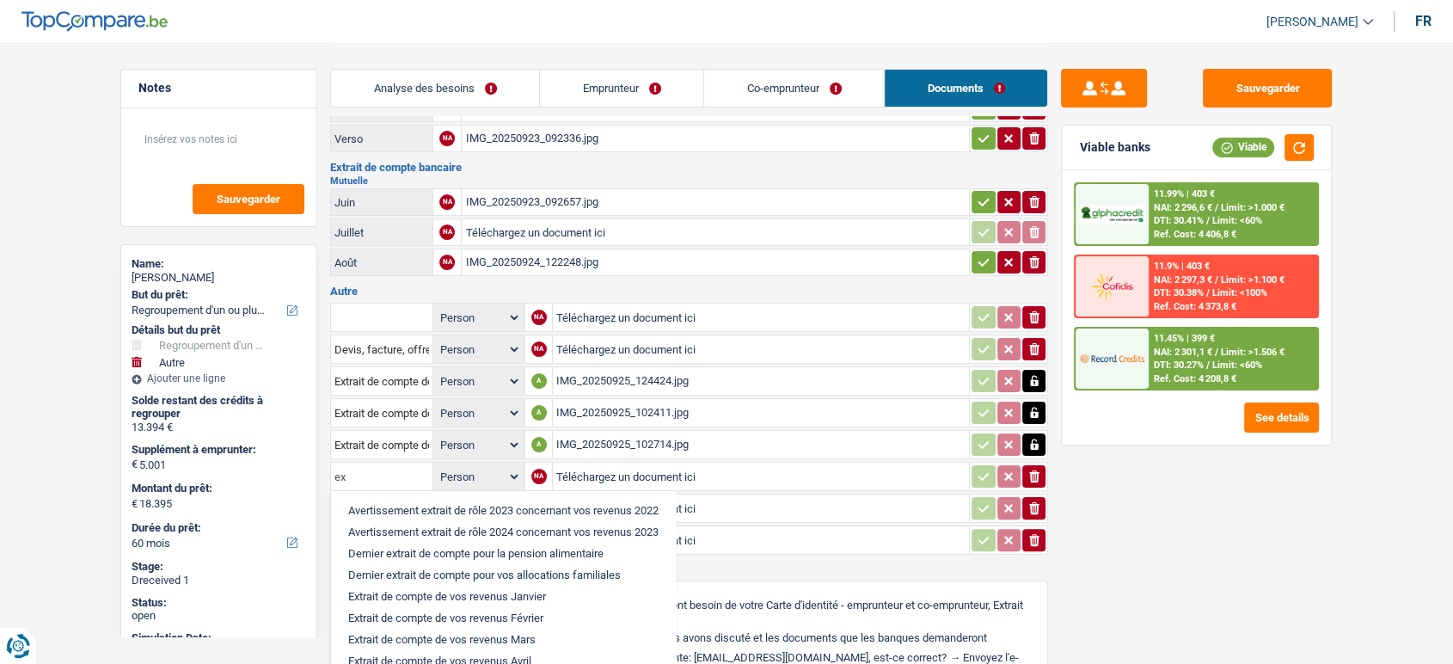
type input "e"
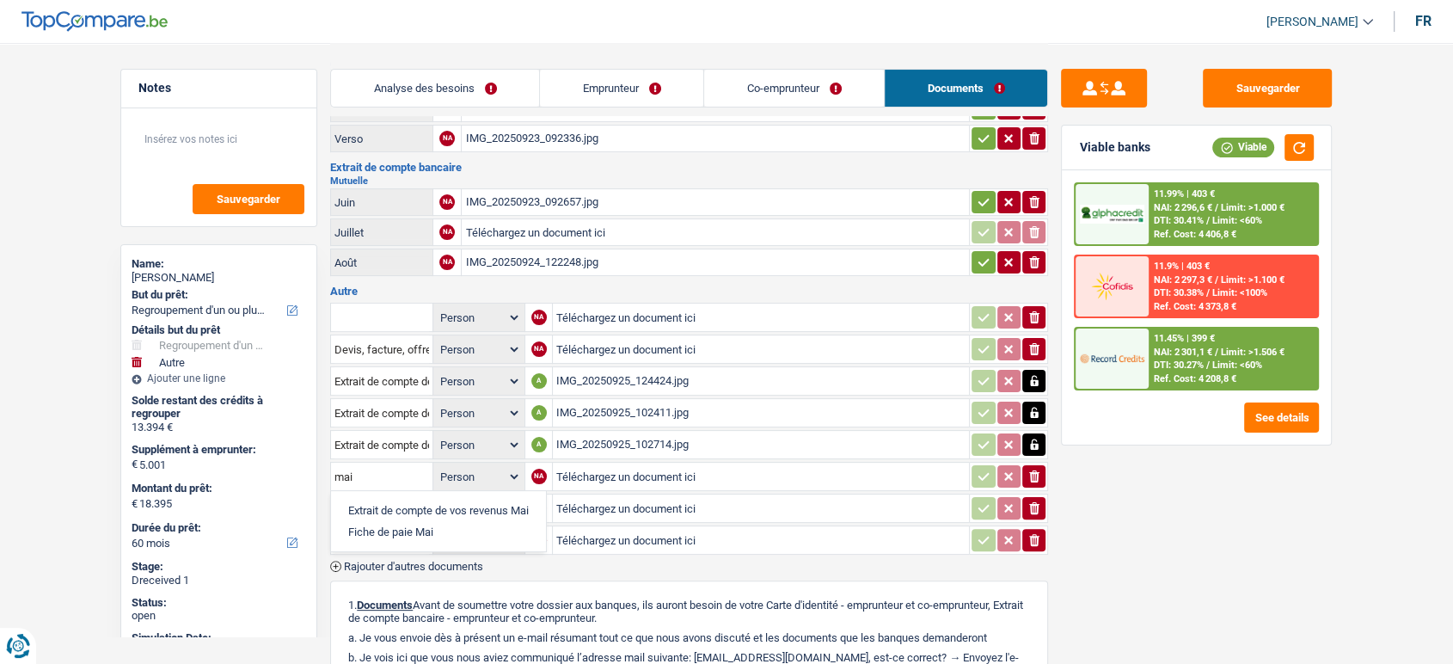
click at [444, 506] on li "Extrait de compte de vos revenus Mai" at bounding box center [439, 511] width 198 height 22
type input "Extrait de compte de vos revenus Mai"
click at [590, 467] on input "Téléchargez un document ici" at bounding box center [760, 477] width 409 height 26
type input "C:\fakepath\IMG_20250925_123706.jpg"
click at [364, 495] on input "text" at bounding box center [382, 509] width 95 height 28
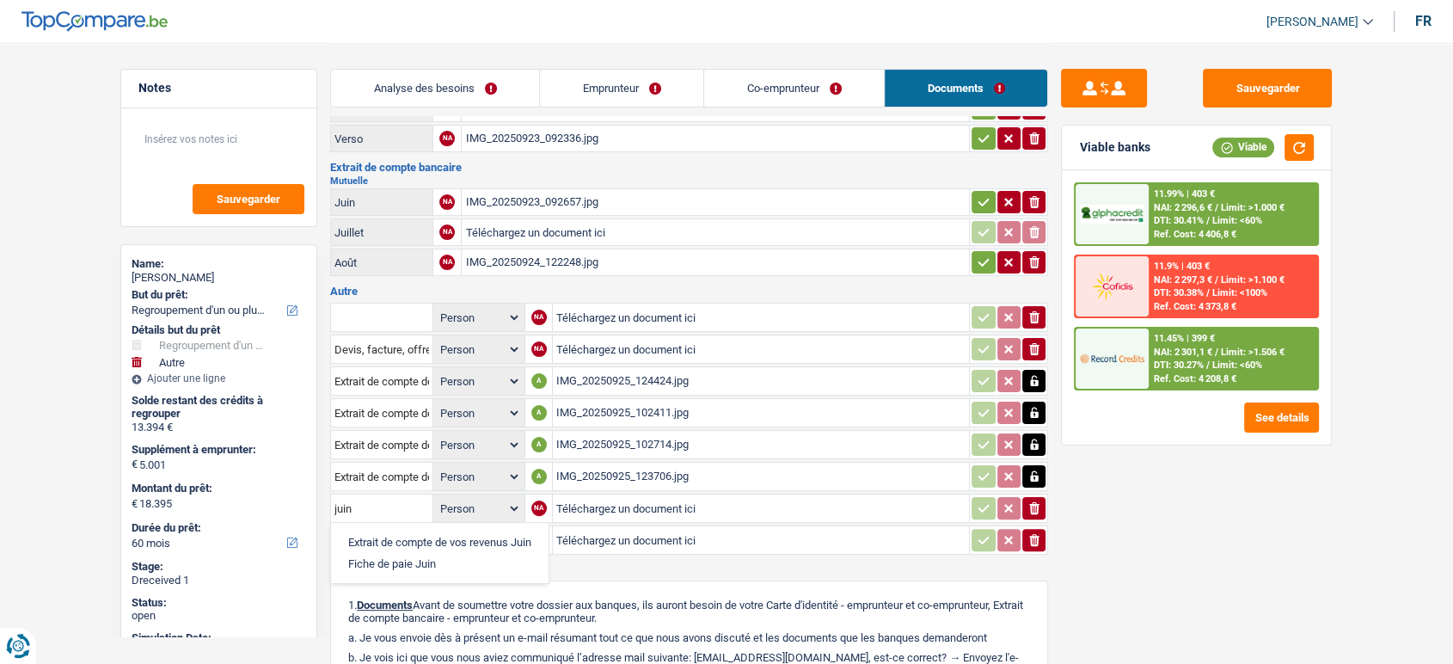
click at [390, 532] on li "Extrait de compte de vos revenus Juin" at bounding box center [440, 543] width 200 height 22
type input "Extrait de compte de vos revenus Juin"
click at [597, 496] on input "Téléchargez un document ici" at bounding box center [760, 508] width 409 height 26
type input "C:\fakepath\IMG_20250925_102447.jpg"
click at [409, 526] on input "text" at bounding box center [382, 540] width 95 height 28
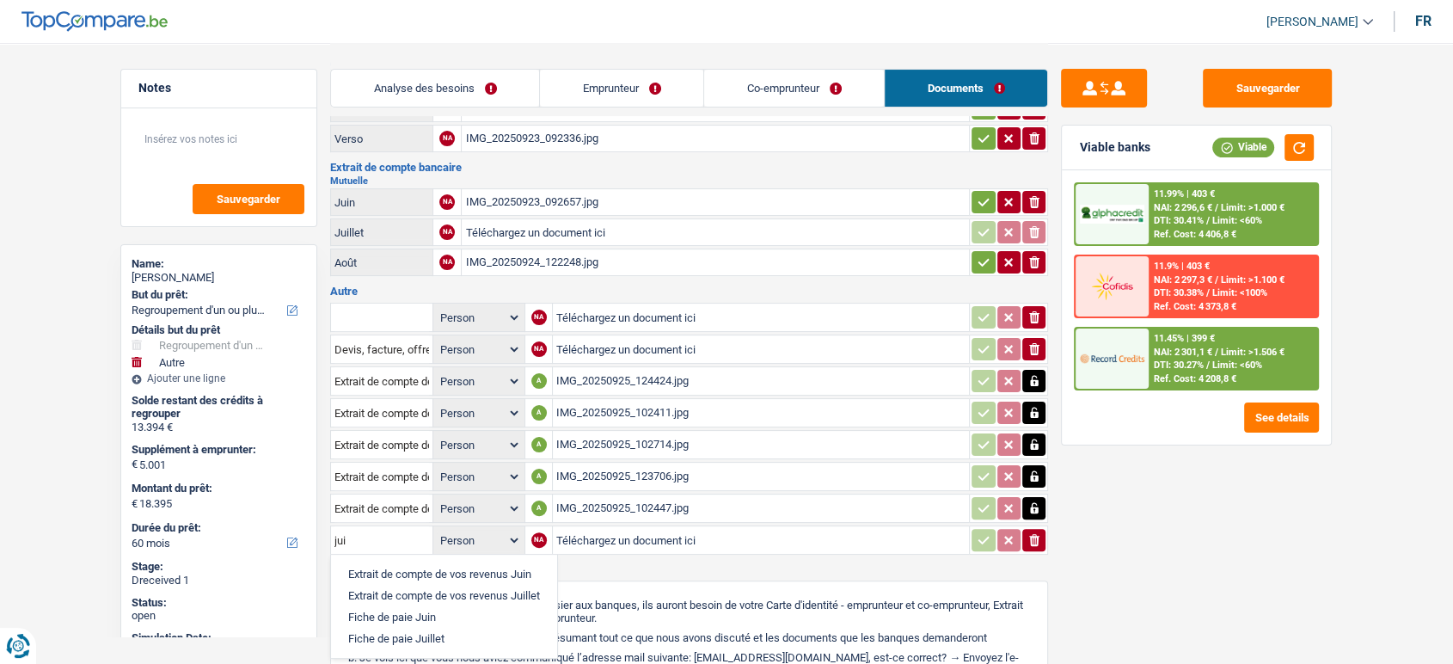
click at [450, 606] on li "Fiche de paie Juin" at bounding box center [444, 617] width 209 height 22
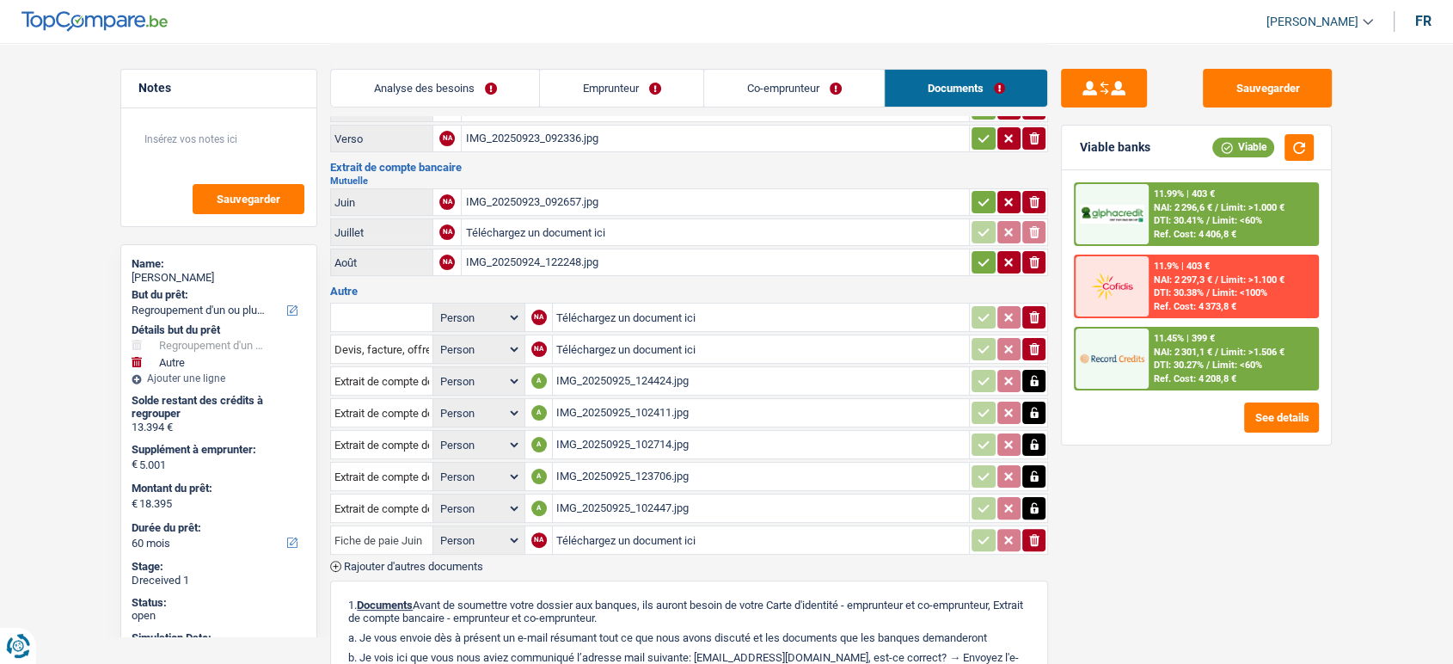
click at [409, 534] on input "Fiche de paie Juin" at bounding box center [382, 540] width 95 height 28
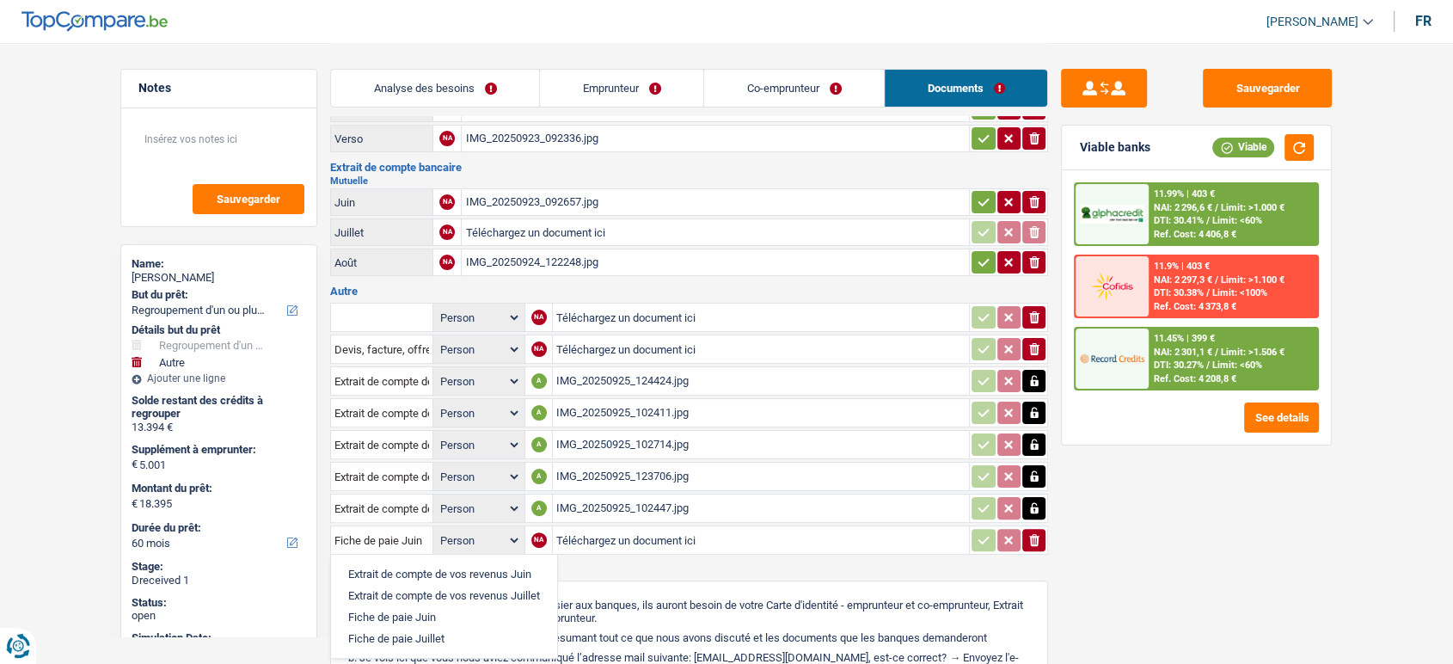
click at [421, 563] on li "Extrait de compte de vos revenus Juin" at bounding box center [444, 574] width 209 height 22
type input "Extrait de compte de vos revenus Juin"
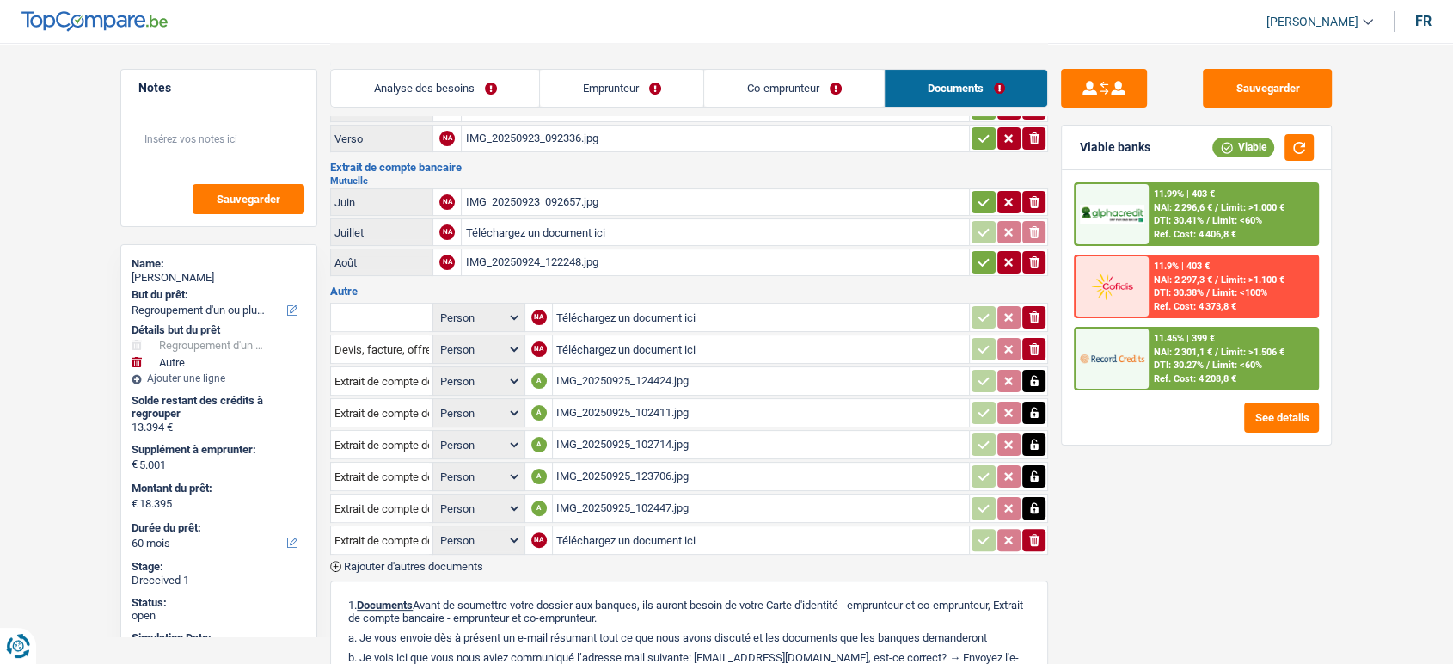
click at [636, 532] on input "Téléchargez un document ici" at bounding box center [760, 540] width 409 height 26
type input "C:\fakepath\IMG_20250925_102610.jpg"
click at [399, 561] on span "Rajouter d'autres documents" at bounding box center [413, 566] width 139 height 11
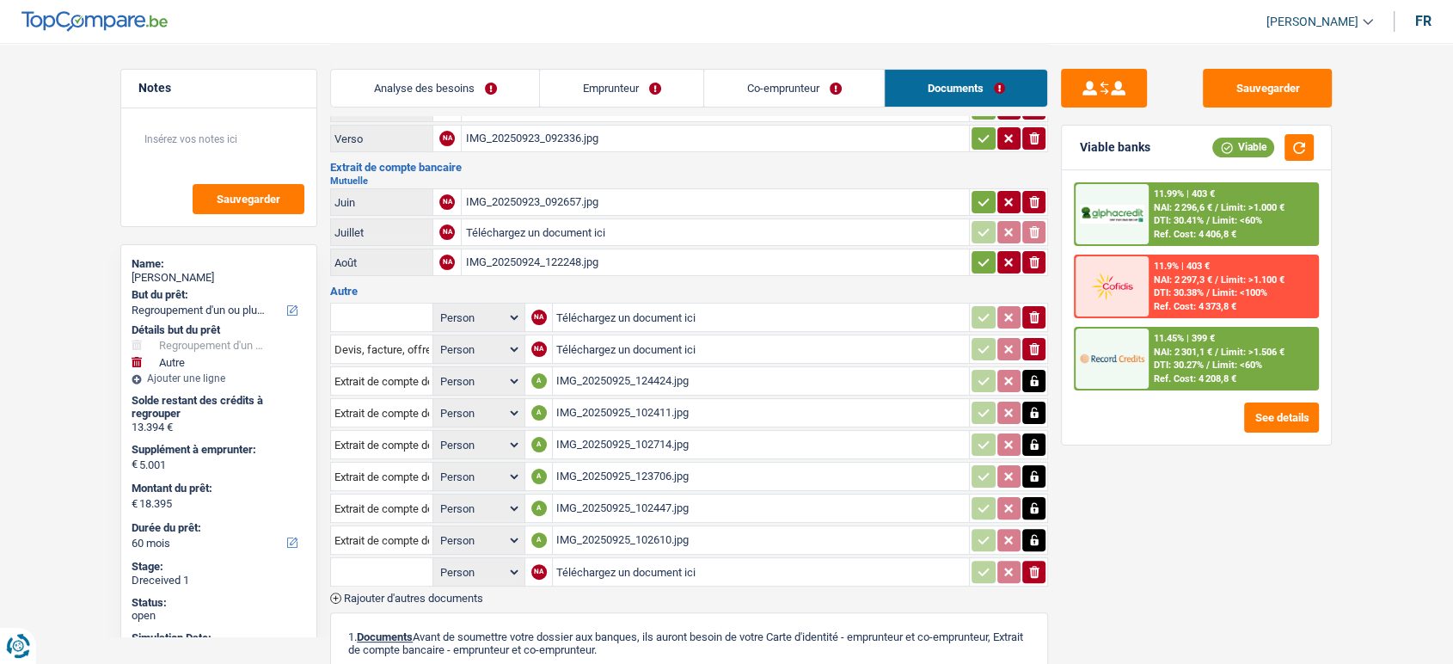
click at [405, 559] on input "text" at bounding box center [382, 572] width 95 height 28
click at [464, 595] on li "Extrait de compte de vos revenus Août" at bounding box center [441, 606] width 202 height 22
type input "Extrait de compte de vos revenus Août"
click at [585, 568] on input "Téléchargez un document ici" at bounding box center [760, 572] width 409 height 26
type input "C:\fakepath\IMG_20250925_124354.jpg"
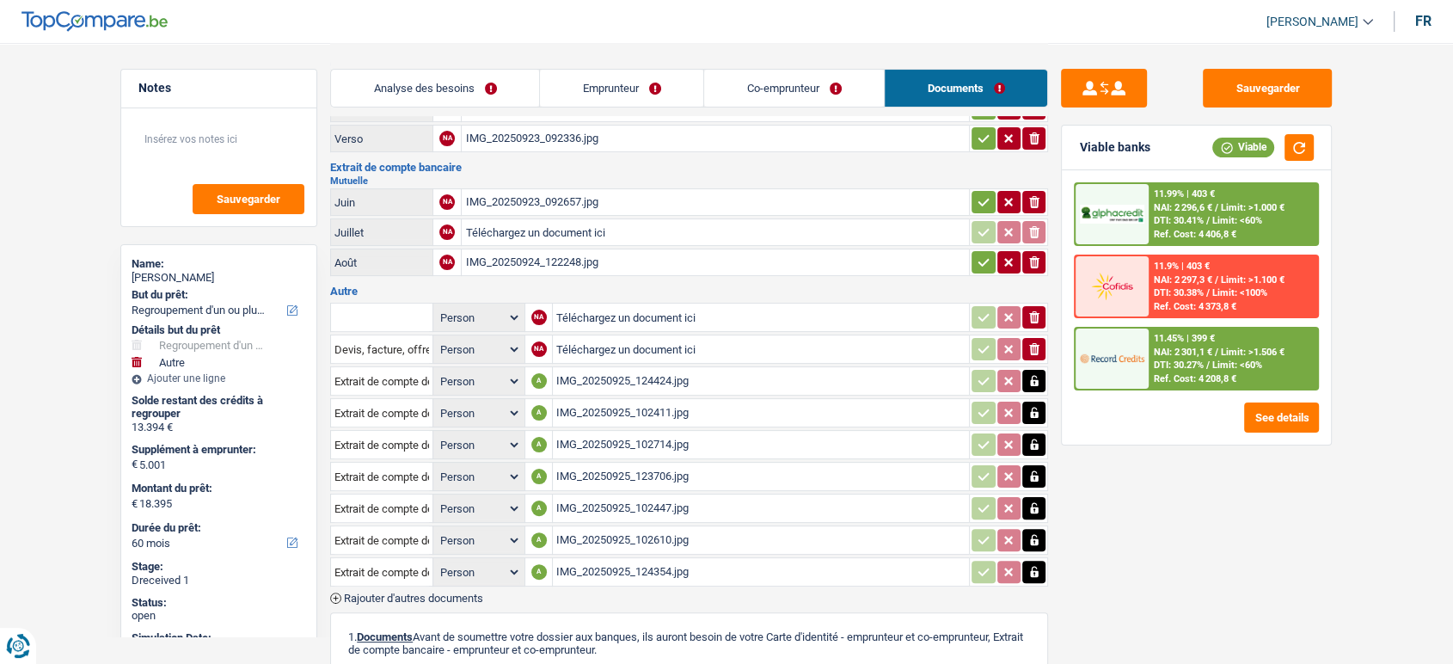
click at [470, 593] on span "Rajouter d'autres documents" at bounding box center [413, 598] width 139 height 11
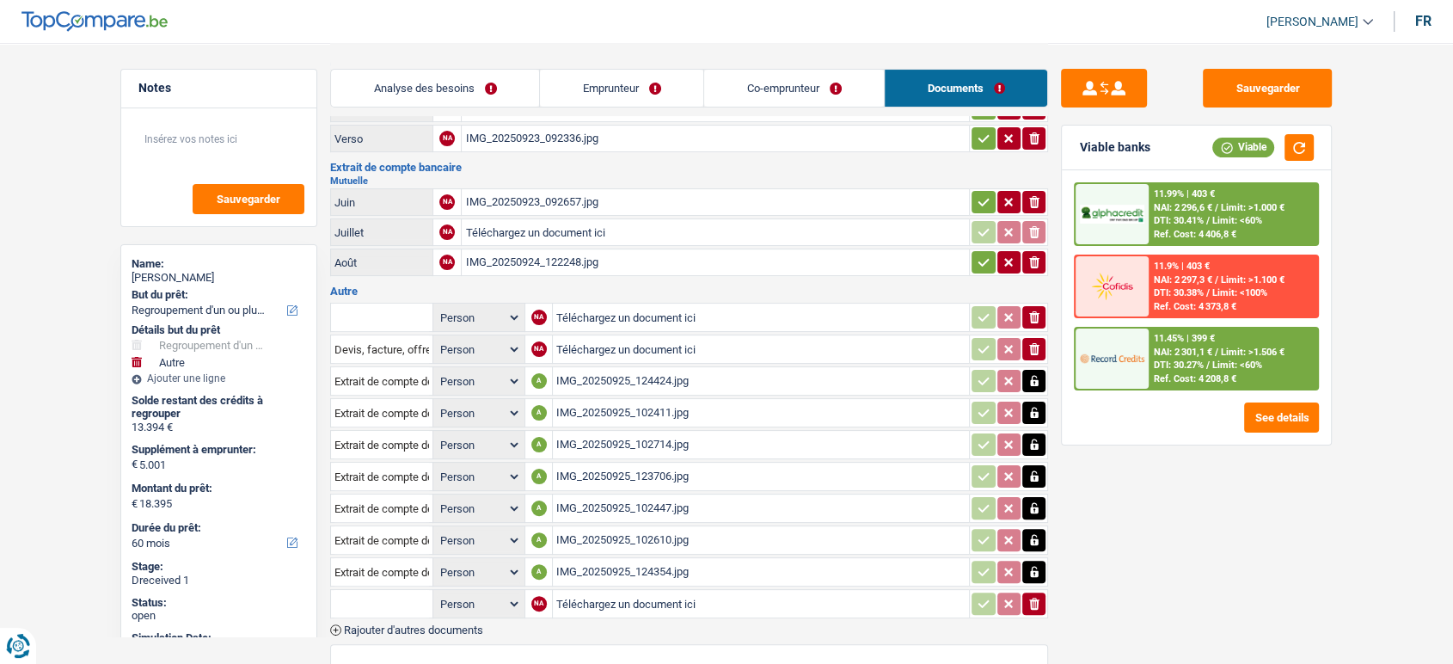
click at [409, 592] on input "text" at bounding box center [382, 604] width 95 height 28
click at [486, 627] on li "Extrait de compte de vos revenus Août" at bounding box center [441, 638] width 202 height 22
type input "Extrait de compte de vos revenus Août"
click at [620, 591] on input "Téléchargez un document ici" at bounding box center [760, 604] width 409 height 26
type input "C:\fakepath\IMG_20250925_123634.jpg"
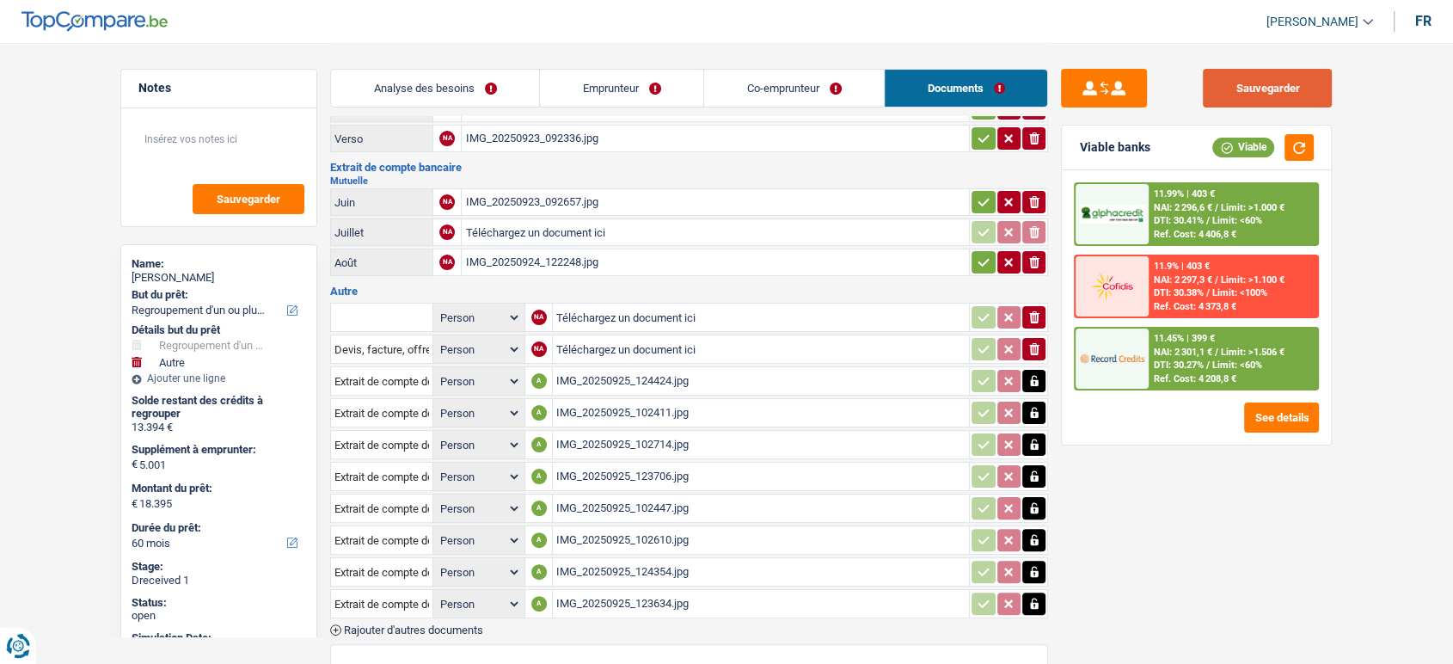
click at [1234, 79] on button "Sauvegarder" at bounding box center [1267, 88] width 129 height 39
click at [1262, 96] on button "Sauvegarder" at bounding box center [1267, 88] width 129 height 39
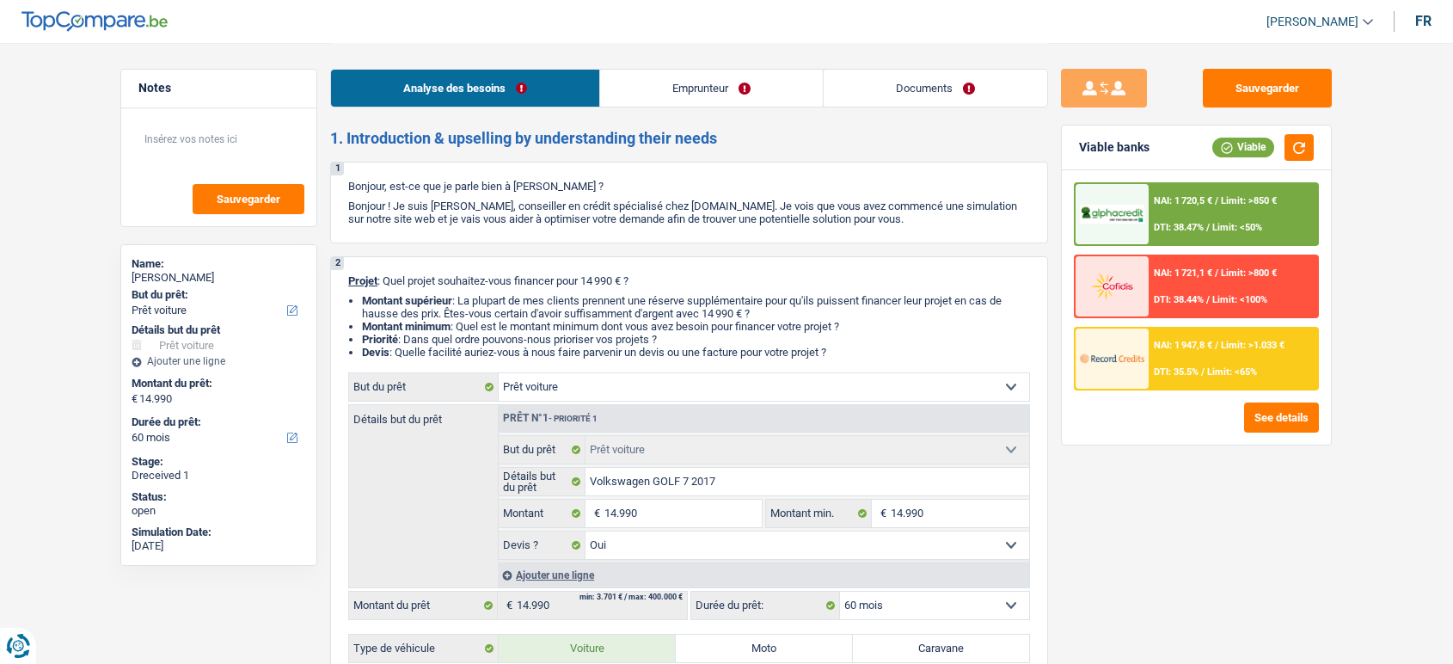
select select "car"
select select "60"
click at [937, 79] on link "Documents" at bounding box center [936, 88] width 224 height 37
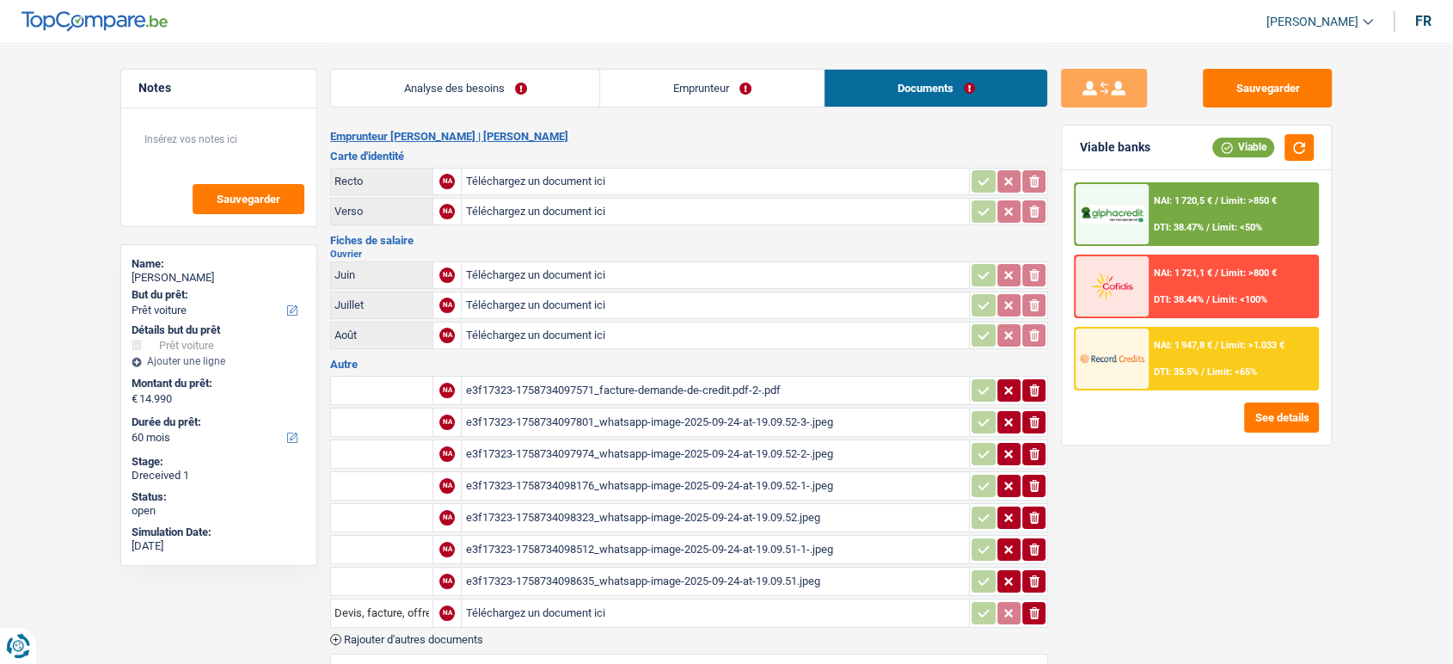
click at [659, 415] on div "e3f17323-1758734097801_whatsapp-image-2025-09-24-at-19.09.52-3-.jpeg" at bounding box center [715, 422] width 501 height 26
click at [723, 457] on div "e3f17323-1758734097974_whatsapp-image-2025-09-24-at-19.09.52-2-.jpeg" at bounding box center [715, 454] width 501 height 26
click at [635, 417] on div "e3f17323-1758734097801_whatsapp-image-2025-09-24-at-19.09.52-3-.jpeg" at bounding box center [715, 422] width 501 height 26
click at [1275, 100] on button "Sauvegarder" at bounding box center [1267, 88] width 129 height 39
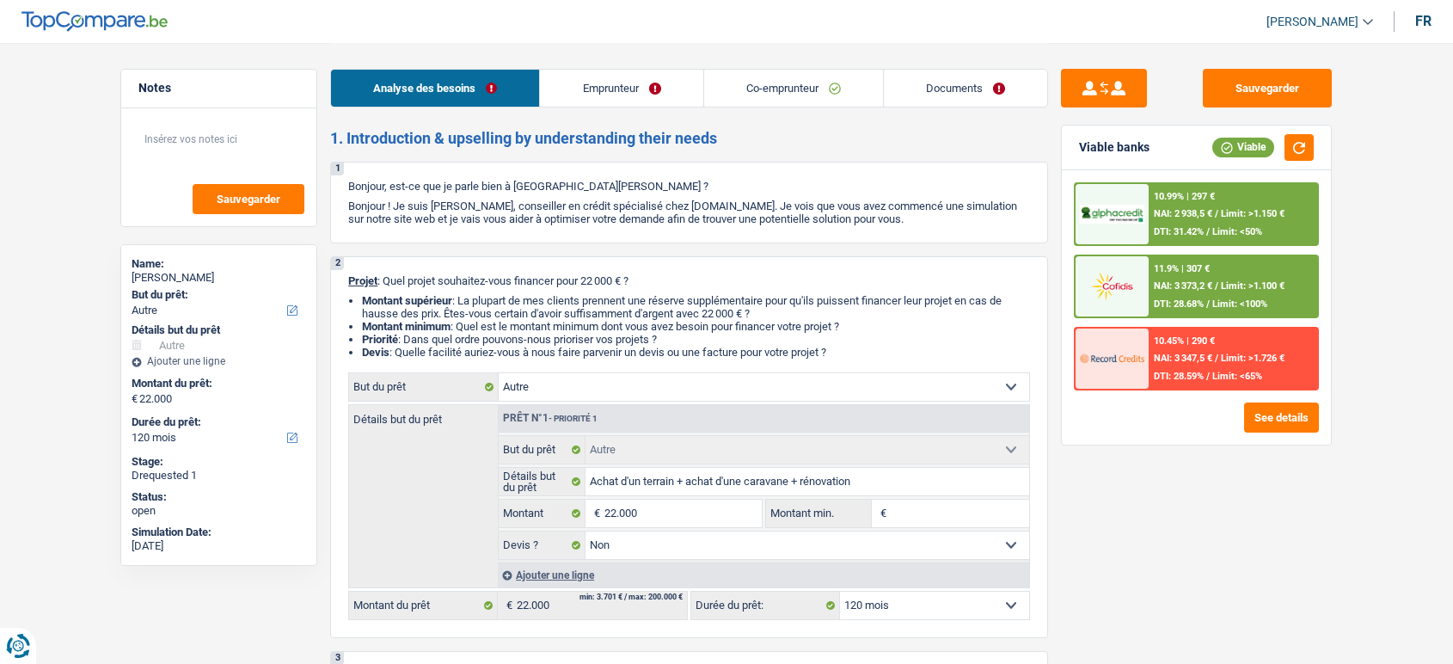
select select "other"
select select "120"
select select "other"
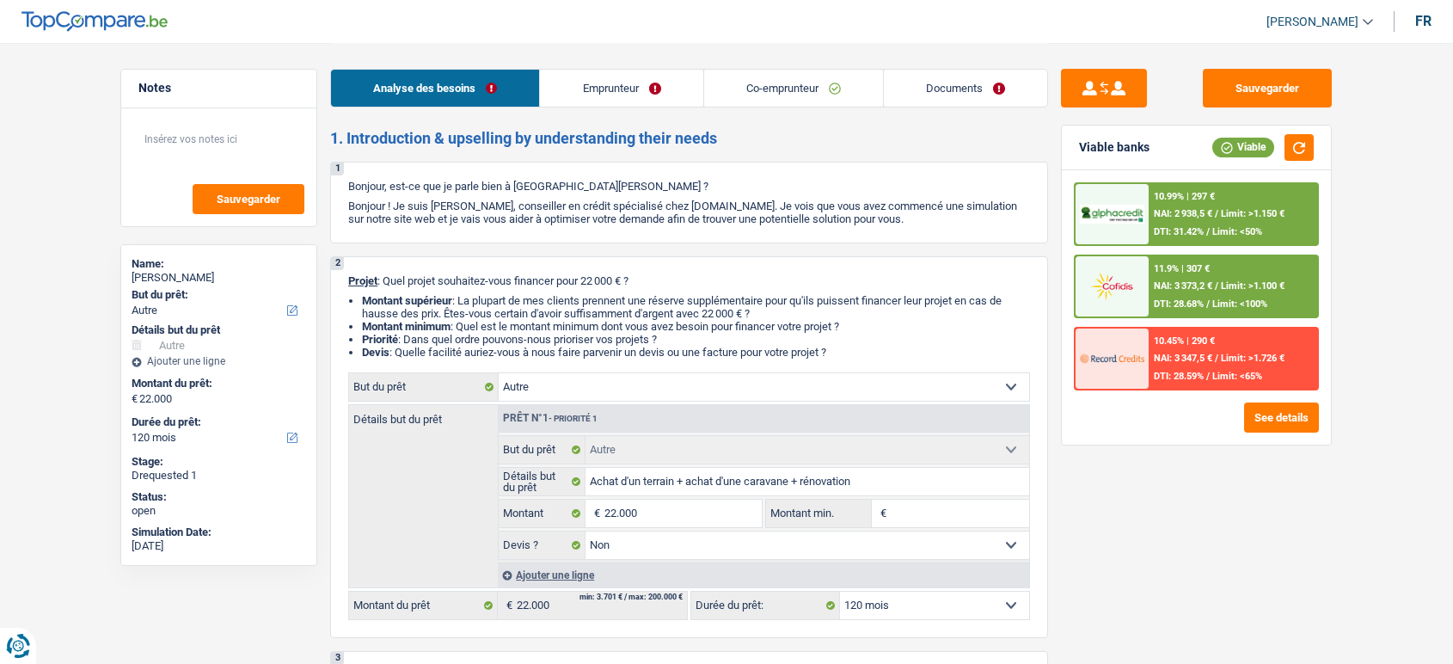
select select "false"
select select "120"
select select "privateEmployee"
select select "familyAllowances"
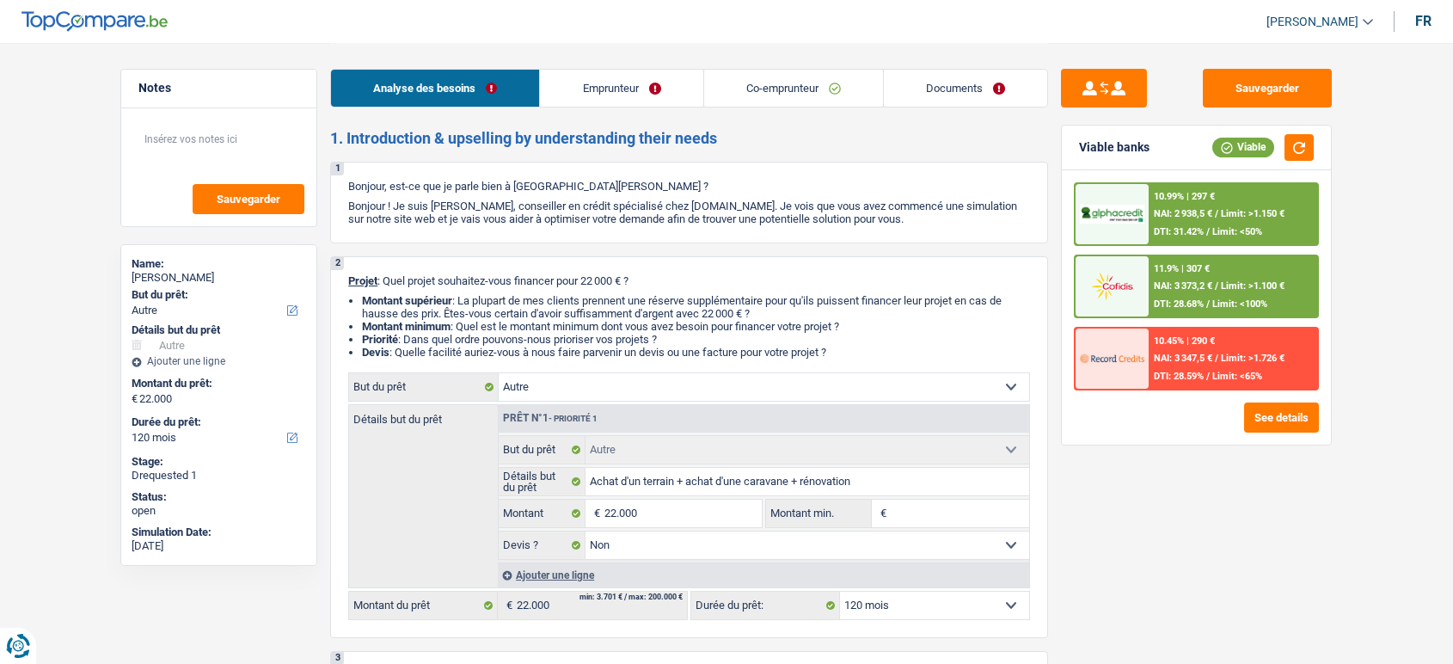
select select "netSalary"
select select "mealVouchers"
select select "netSalary"
select select "mealVouchers"
select select "rents"
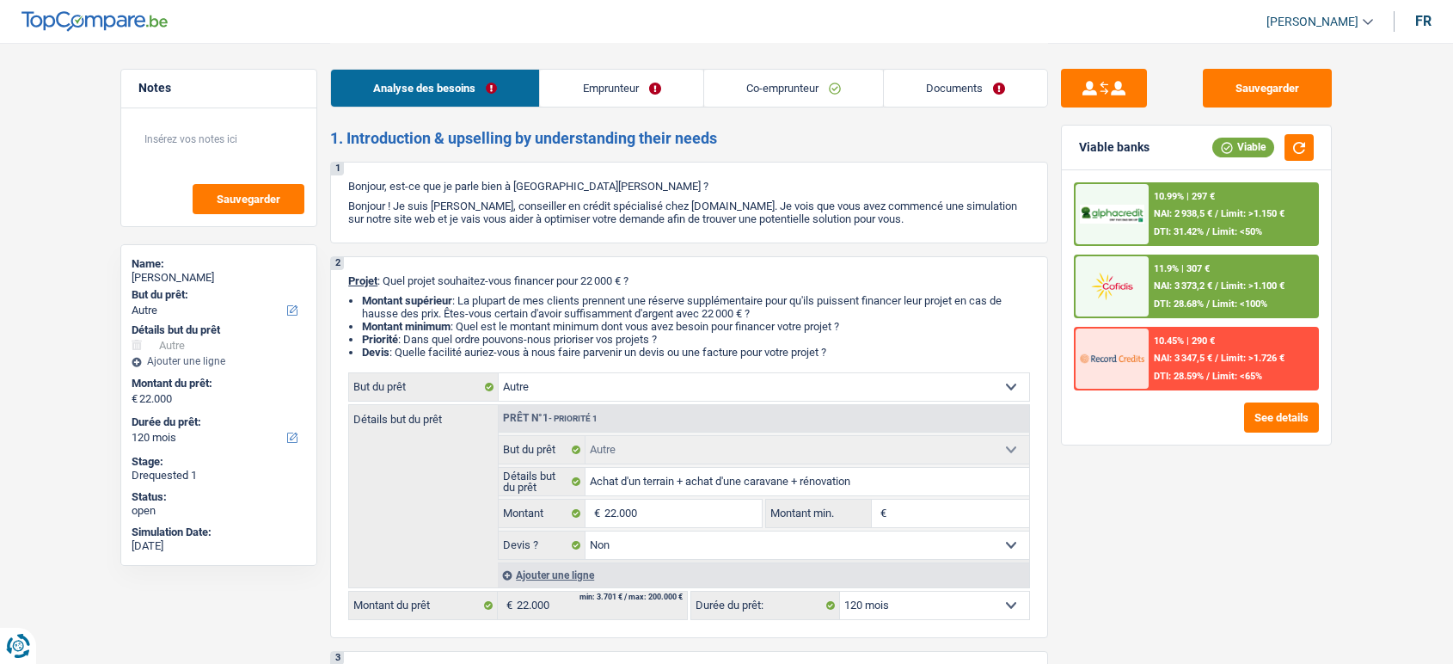
select select "cardOrCredit"
select select "other"
select select "false"
select select "120"
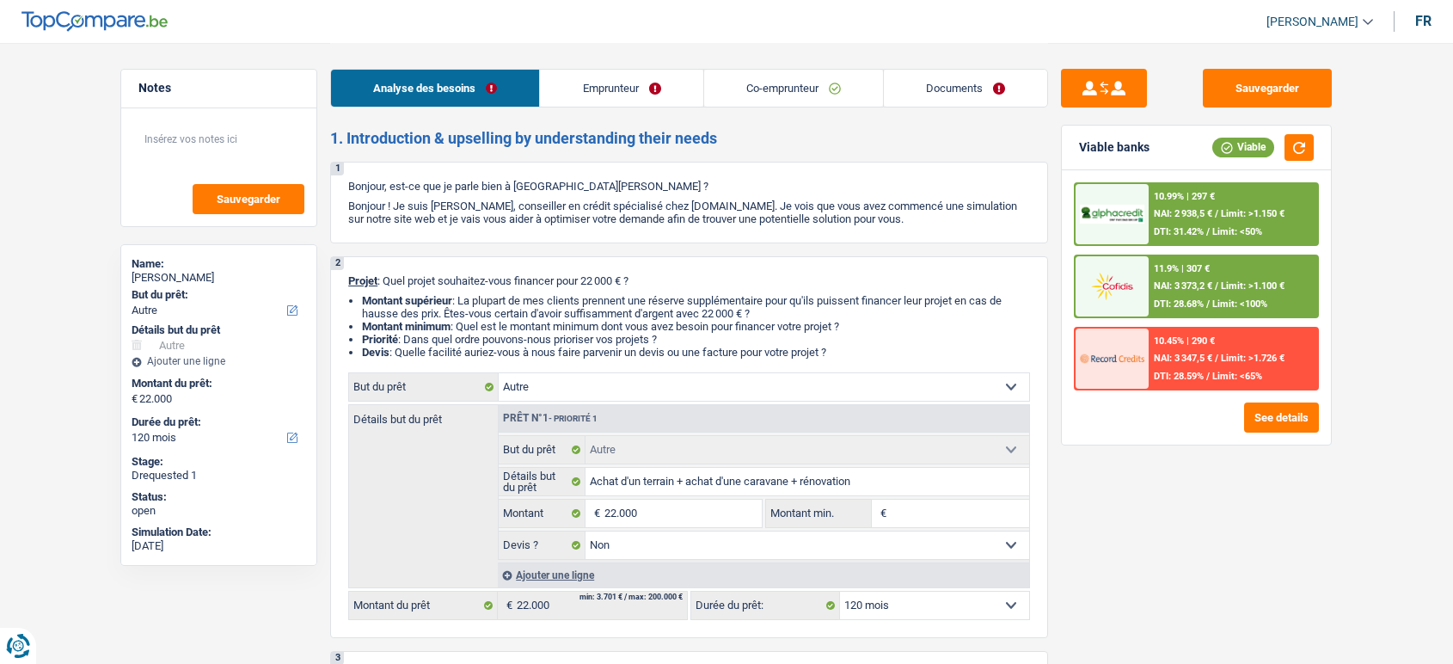
click at [944, 92] on link "Documents" at bounding box center [965, 88] width 163 height 37
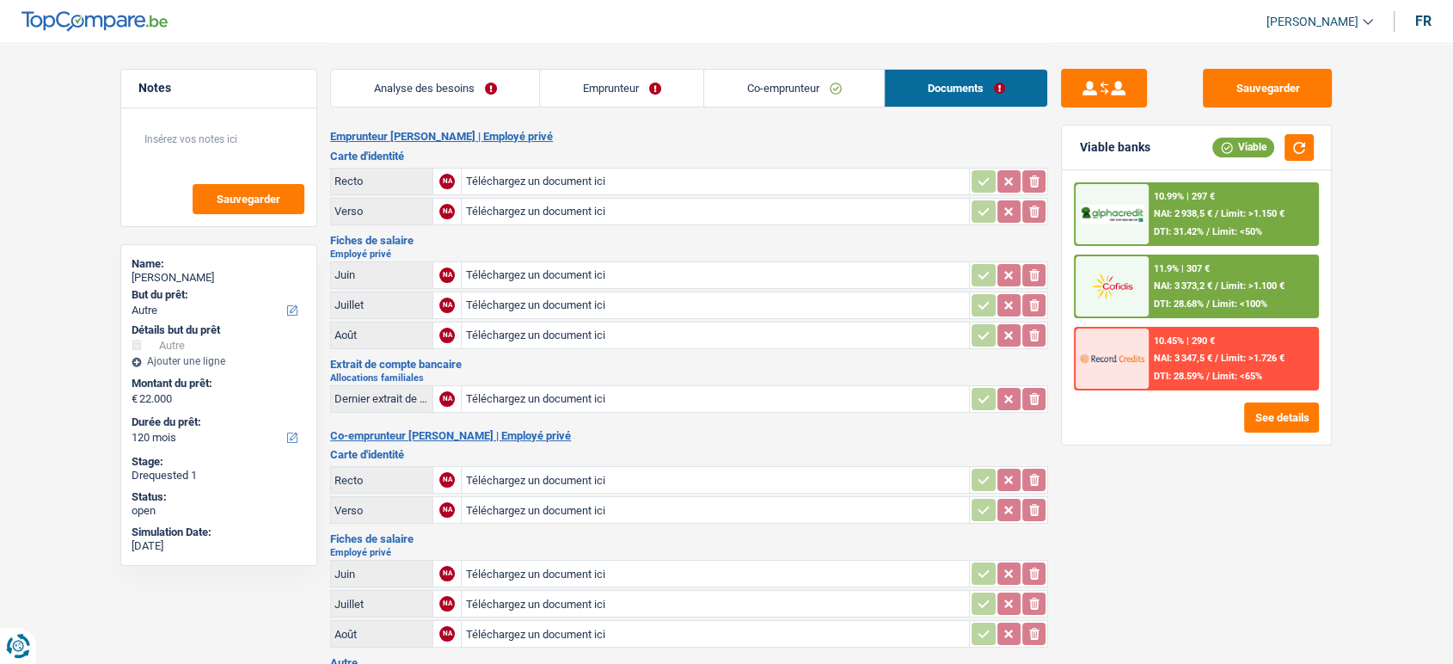
click at [491, 84] on link "Analyse des besoins" at bounding box center [435, 88] width 208 height 37
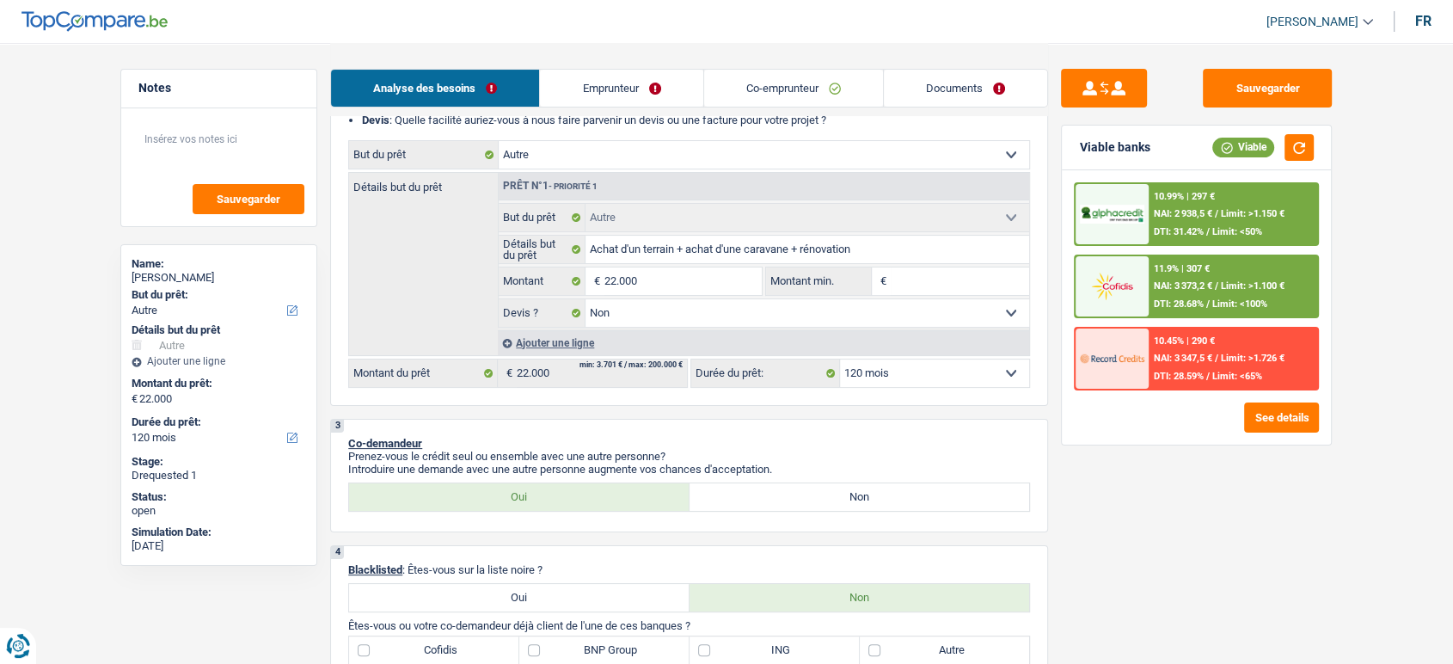
scroll to position [237, 0]
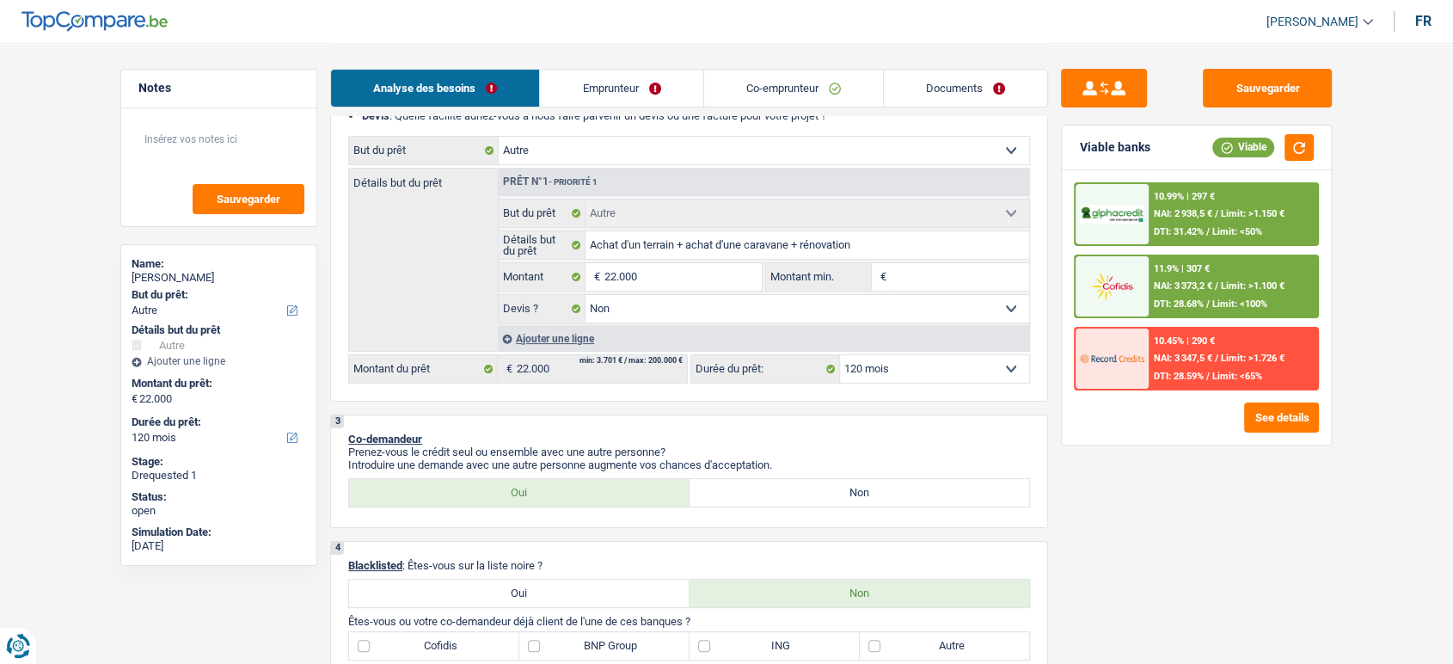
click at [860, 374] on select "12 mois 18 mois 24 mois 30 mois 36 mois 42 mois 48 mois 60 mois 72 mois 84 mois…" at bounding box center [934, 369] width 189 height 28
select select "84"
click at [840, 360] on select "12 mois 18 mois 24 mois 30 mois 36 mois 42 mois 48 mois 60 mois 72 mois 84 mois…" at bounding box center [934, 369] width 189 height 28
select select "84"
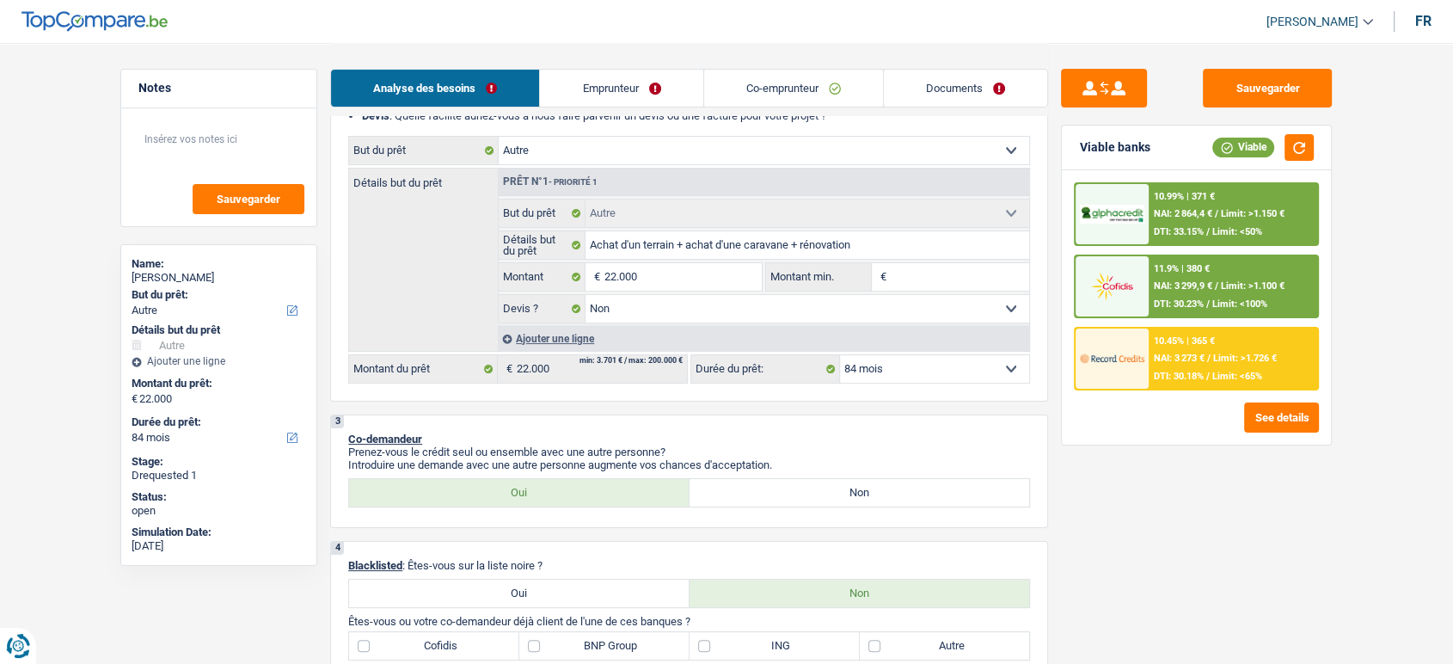
click at [1189, 218] on span "NAI: 2 864,4 €" at bounding box center [1183, 213] width 58 height 11
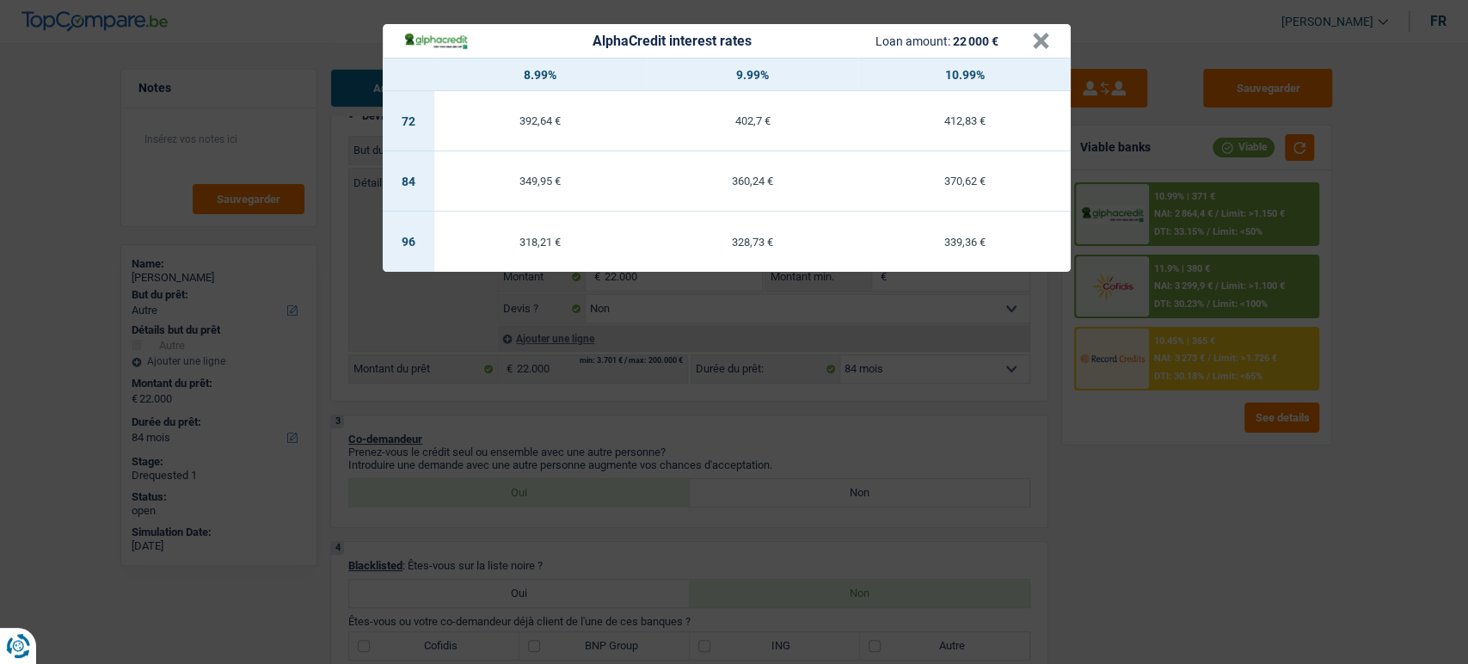
click at [1266, 296] on div "AlphaCredit interest rates Loan amount: 22 000 € × 8.99% 9.99% 10.99% 72 392,64…" at bounding box center [734, 332] width 1468 height 664
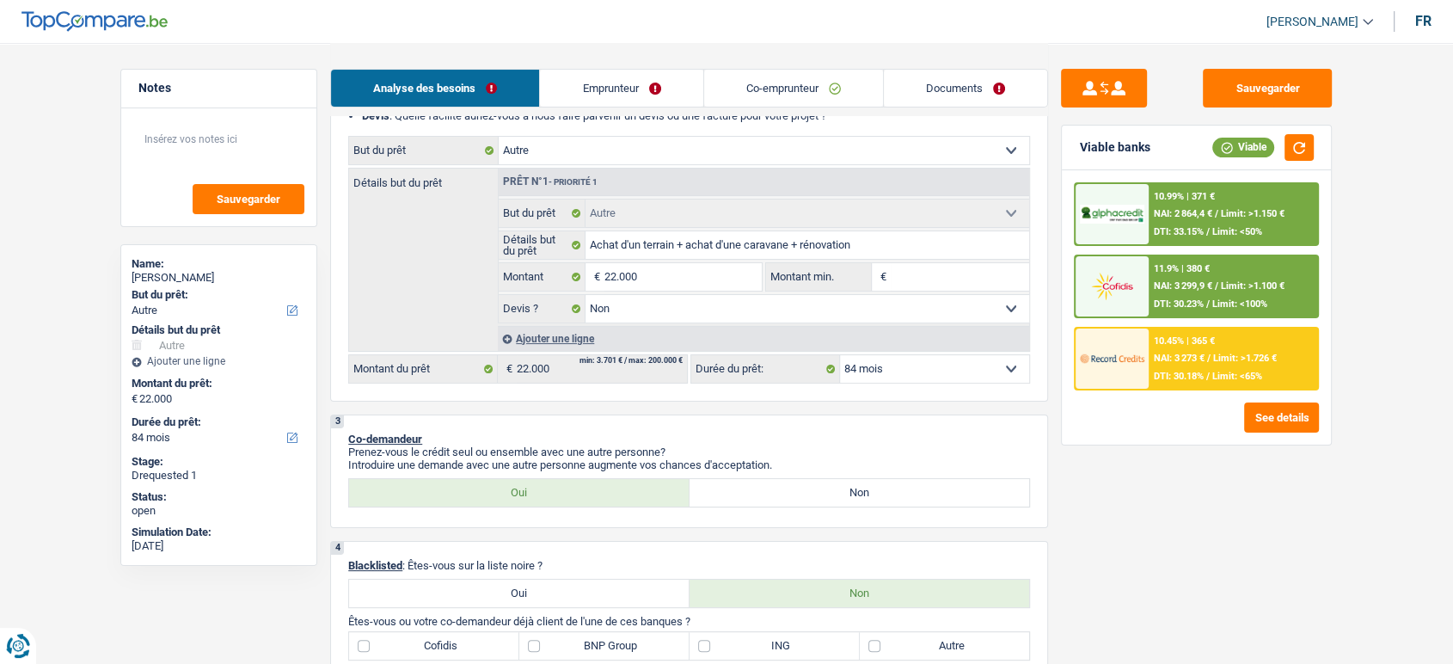
click at [1290, 289] on div "11.9% | 380 € NAI: 3 299,9 € / Limit: >1.100 € DTI: 30.23% / Limit: <100%" at bounding box center [1233, 286] width 169 height 60
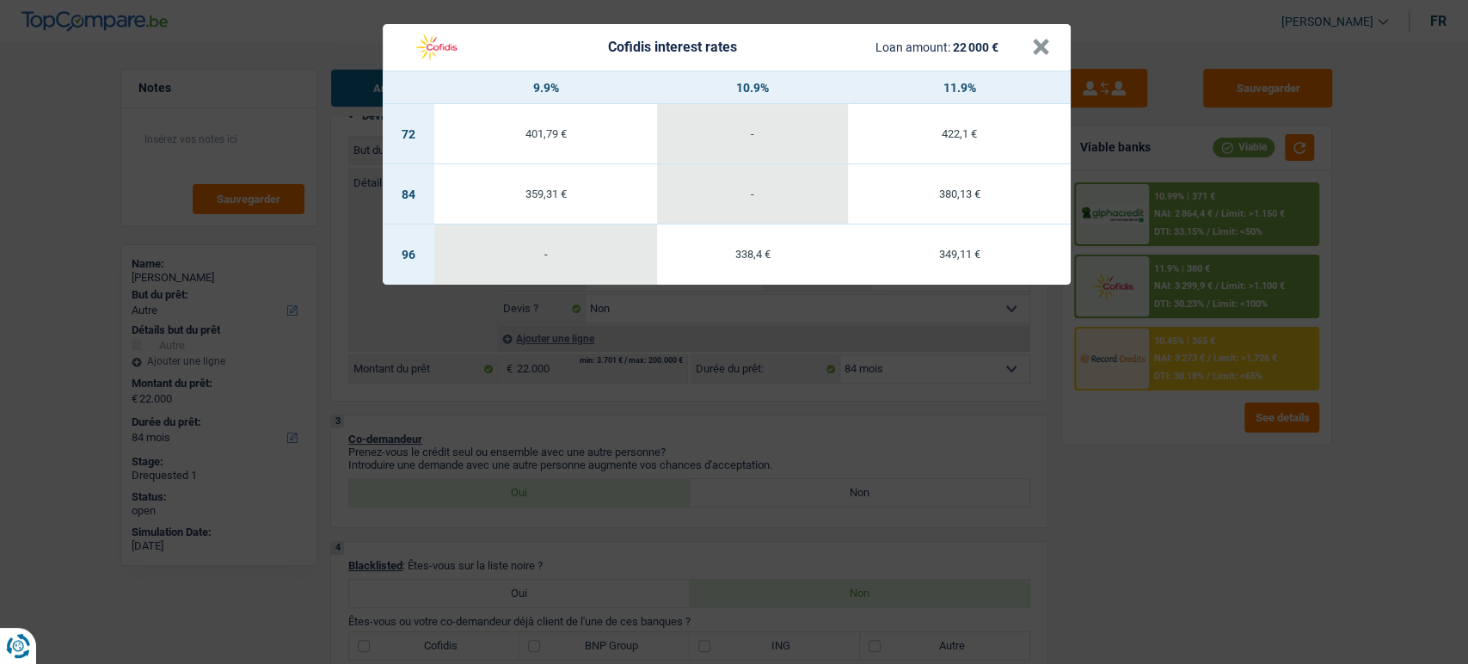
click at [1155, 486] on div "Cofidis interest rates Loan amount: 22 000 € × 9.9% 10.9% 11.9% 72 401,79 € - 4…" at bounding box center [734, 332] width 1468 height 664
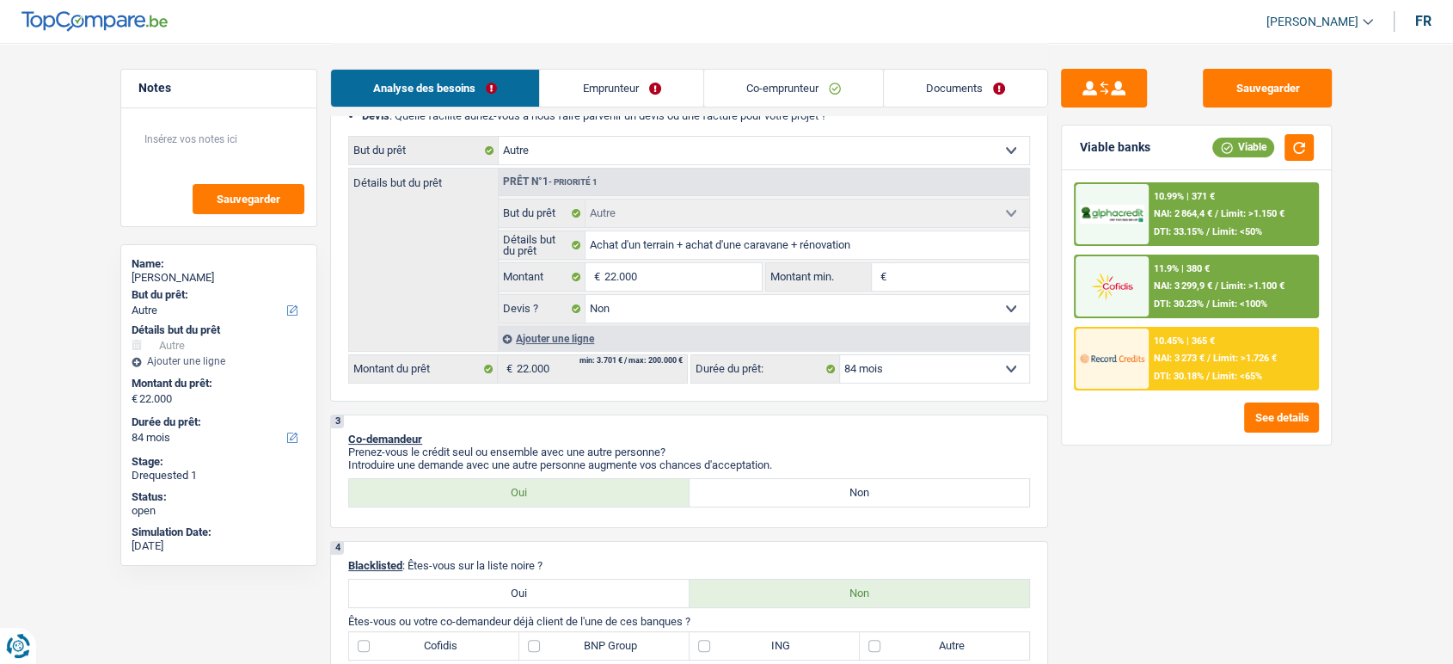
click at [1241, 378] on span "Limit: <65%" at bounding box center [1238, 376] width 50 height 11
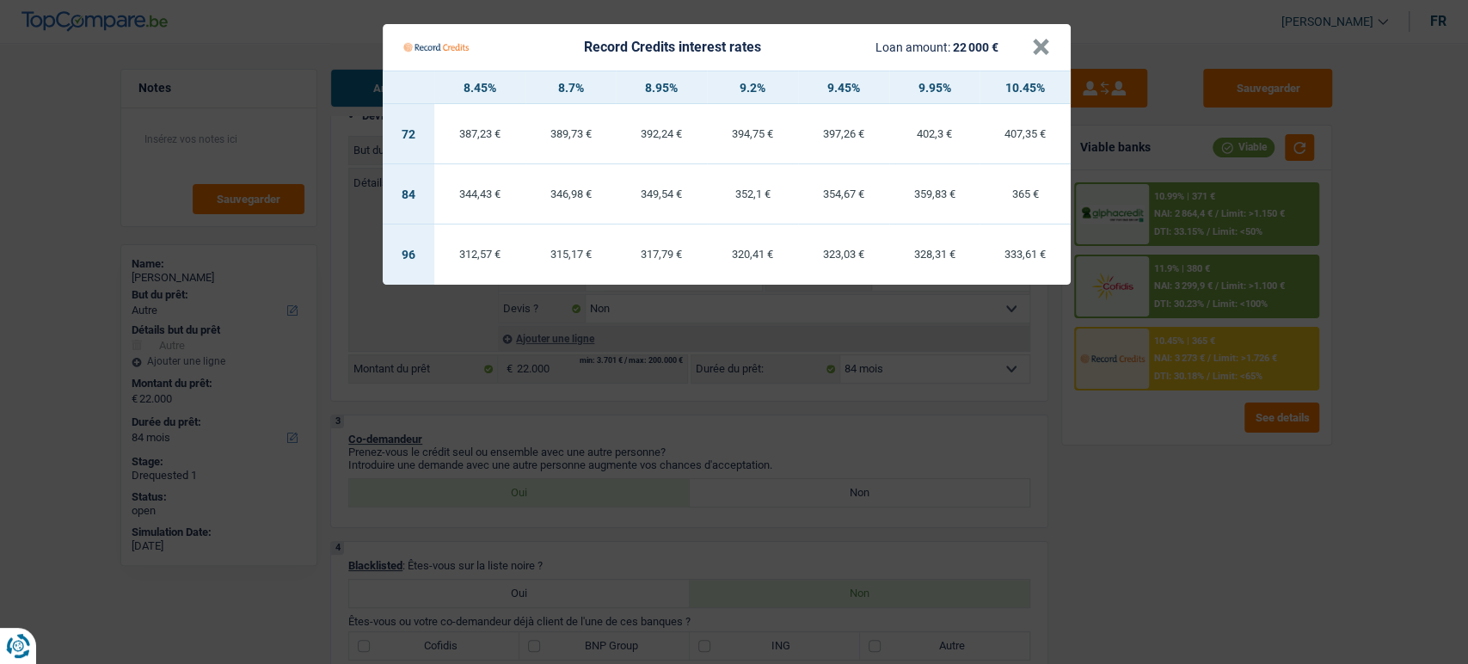
click at [1149, 448] on Credits "Record Credits interest rates Loan amount: 22 000 € × 8.45% 8.7% 8.95% 9.2% 9.4…" at bounding box center [734, 332] width 1468 height 664
